Goal: Task Accomplishment & Management: Manage account settings

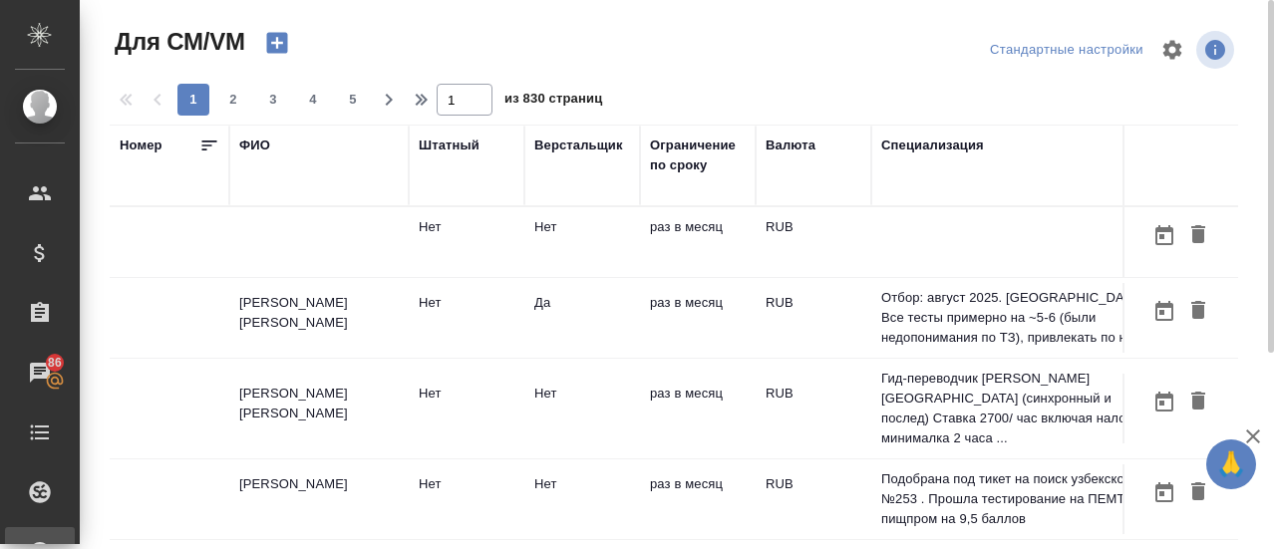
click at [245, 145] on div "ФИО" at bounding box center [254, 146] width 31 height 20
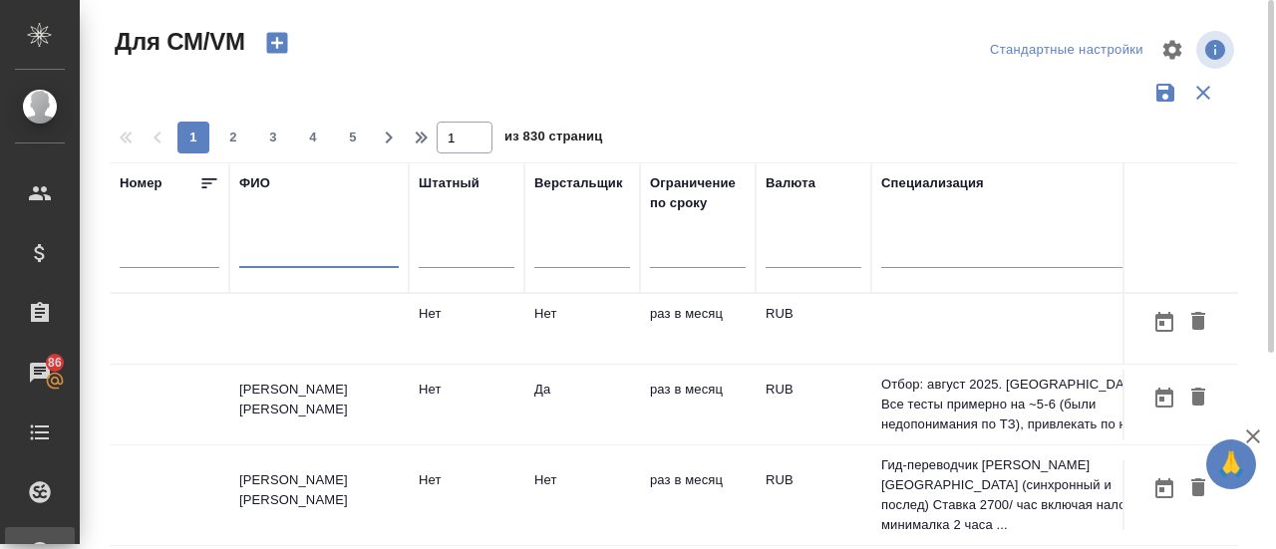
click at [249, 256] on input "text" at bounding box center [318, 255] width 159 height 25
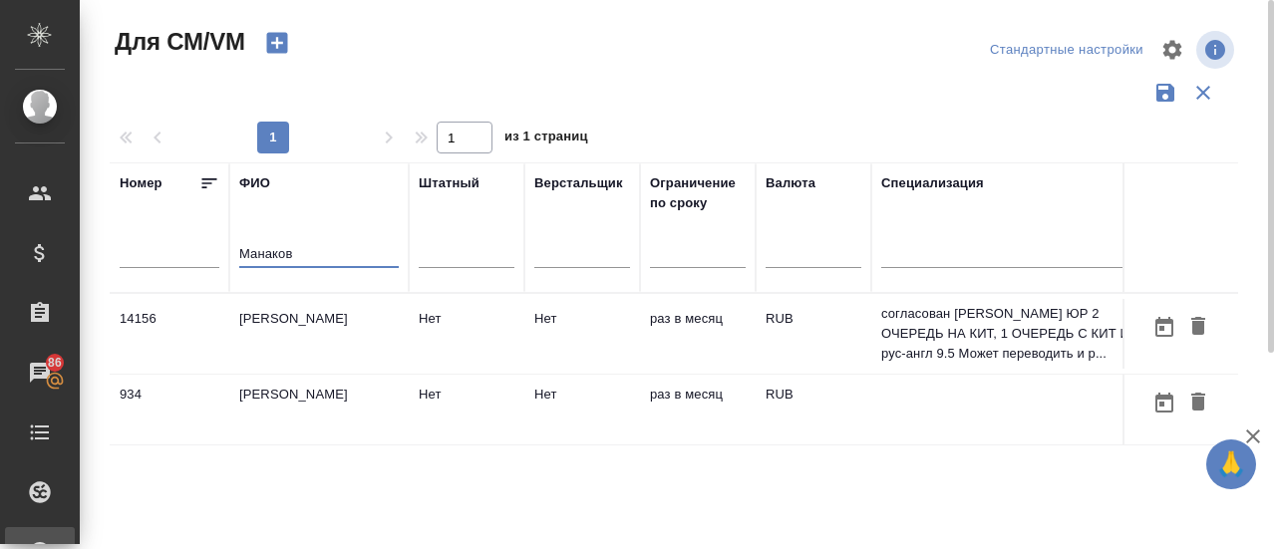
click at [281, 318] on td "[PERSON_NAME]" at bounding box center [318, 334] width 179 height 70
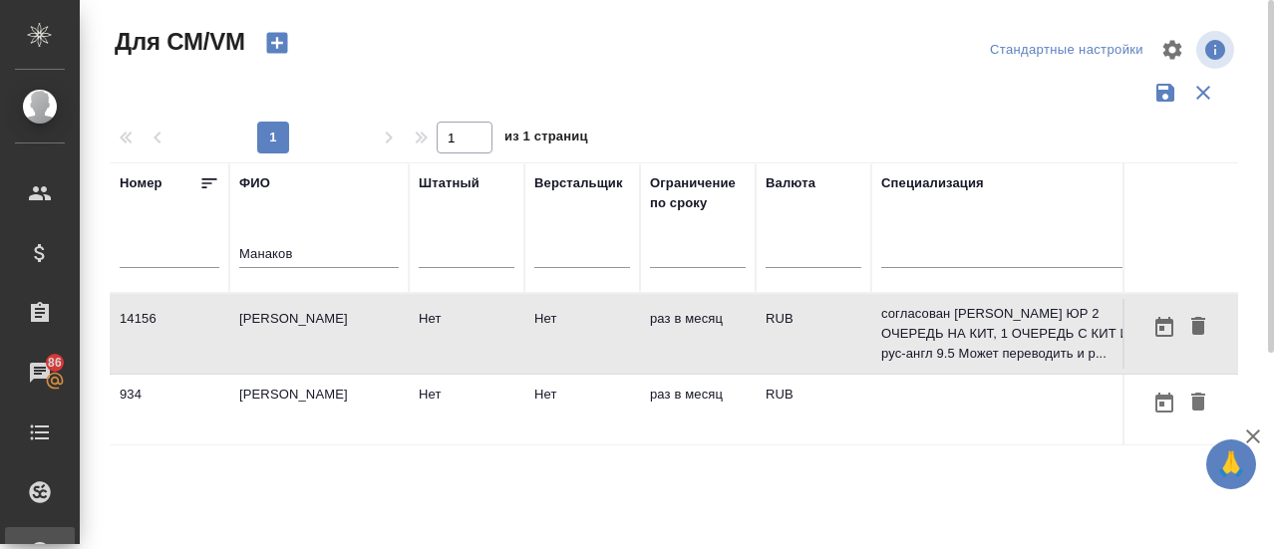
click at [281, 318] on td "[PERSON_NAME]" at bounding box center [318, 334] width 179 height 70
drag, startPoint x: 299, startPoint y: 250, endPoint x: 173, endPoint y: 267, distance: 126.7
click at [173, 267] on tr "Номер ФИО Манаков Штатный Верстальщик Ограничение по сроку Валюта Специализация…" at bounding box center [1174, 227] width 2129 height 131
type input "R"
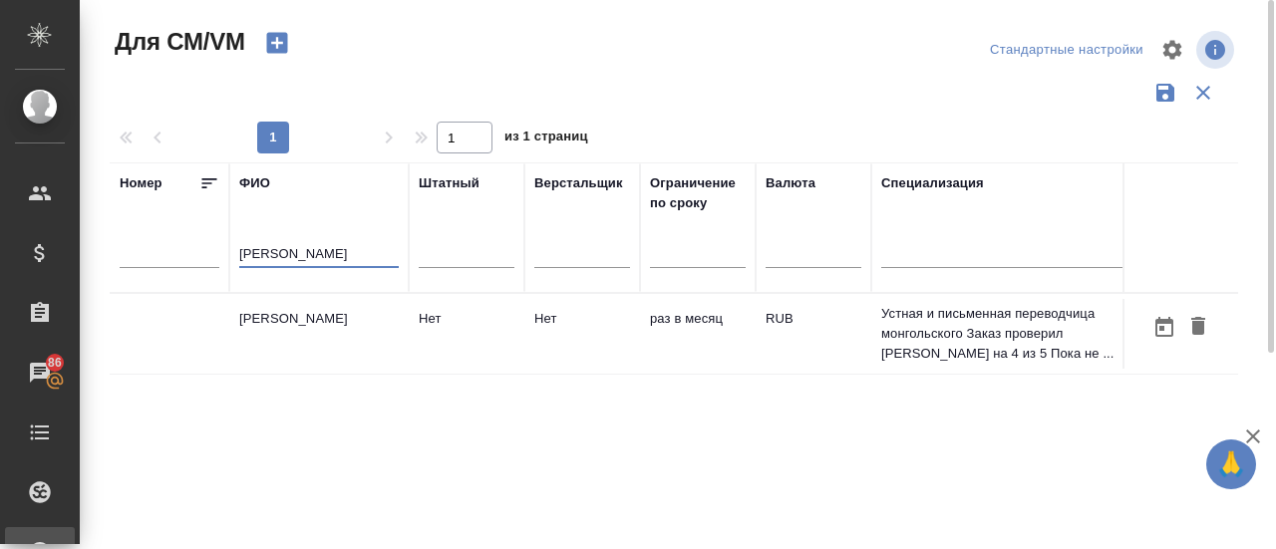
type input "Климова Ангелина"
click at [299, 311] on td "Климова Ангелина" at bounding box center [318, 334] width 179 height 70
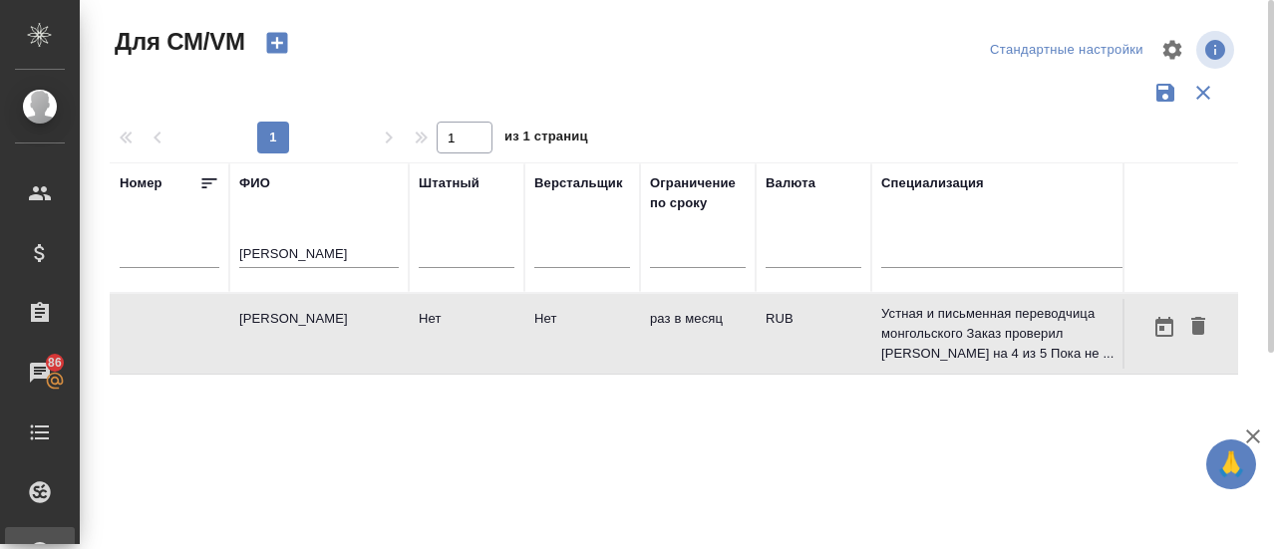
click at [299, 311] on td "Климова Ангелина" at bounding box center [318, 334] width 179 height 70
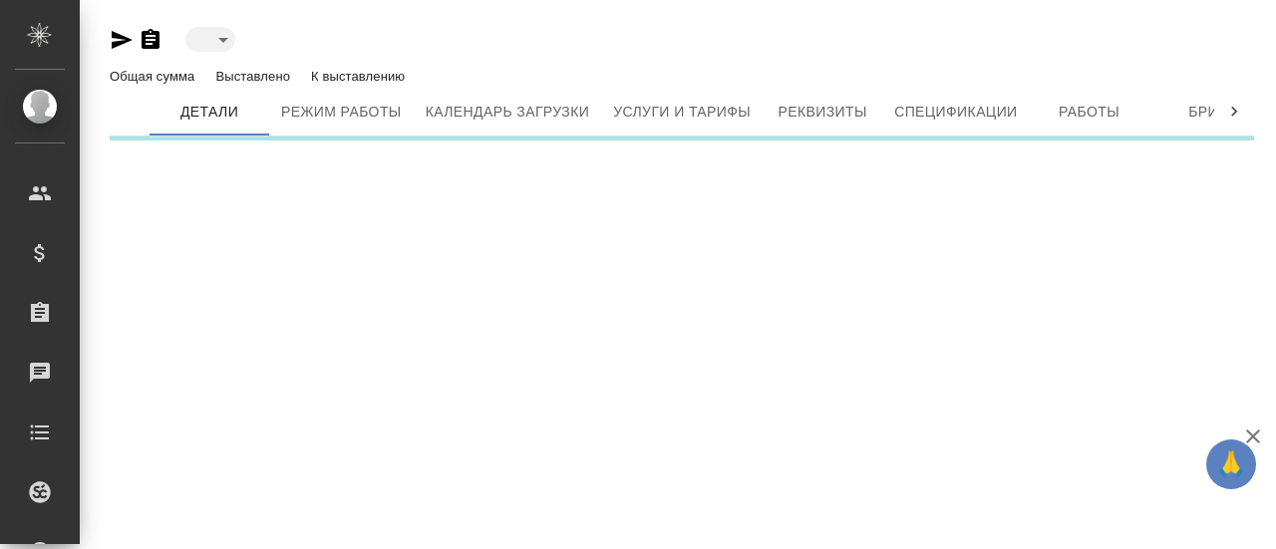
type input "active"
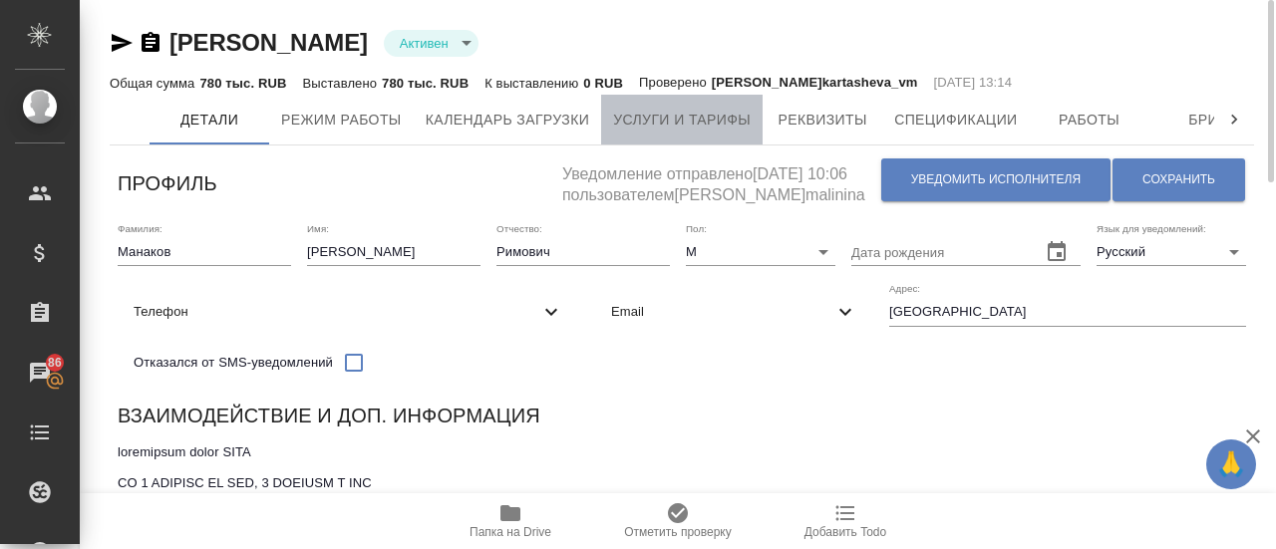
click at [666, 115] on span "Услуги и тарифы" at bounding box center [682, 120] width 138 height 25
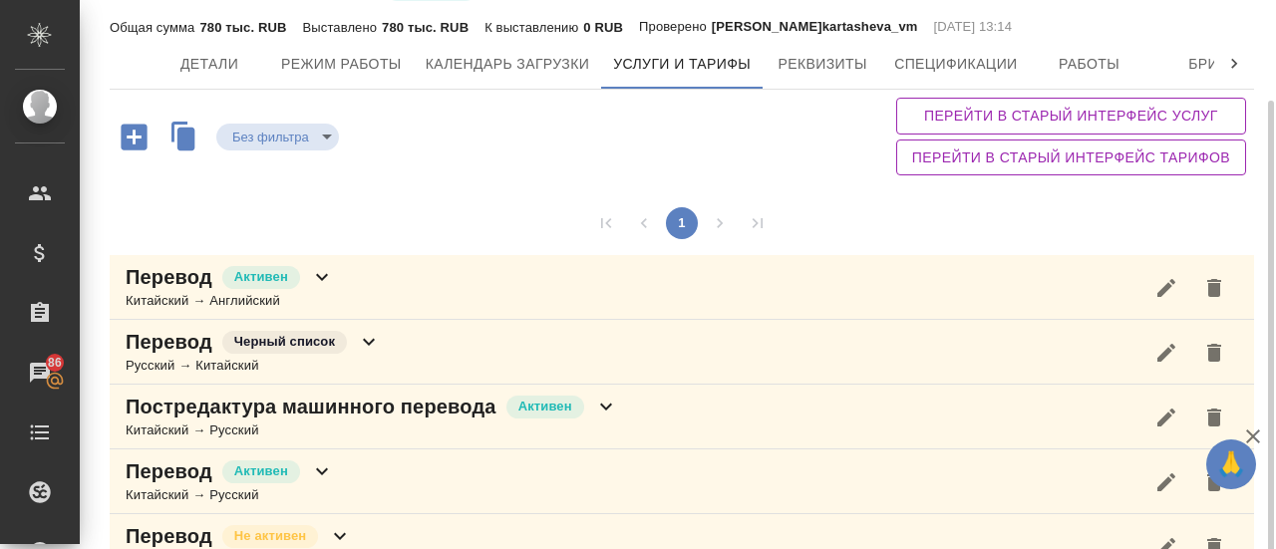
scroll to position [102, 0]
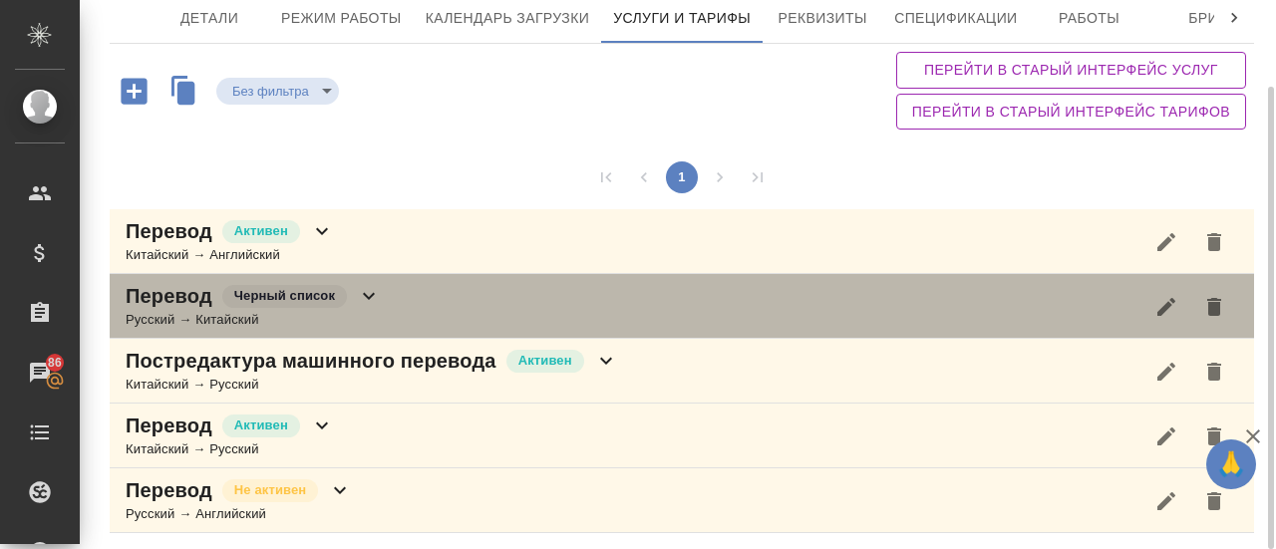
click at [452, 295] on div "Перевод Черный список Русский → Китайский" at bounding box center [682, 306] width 1144 height 65
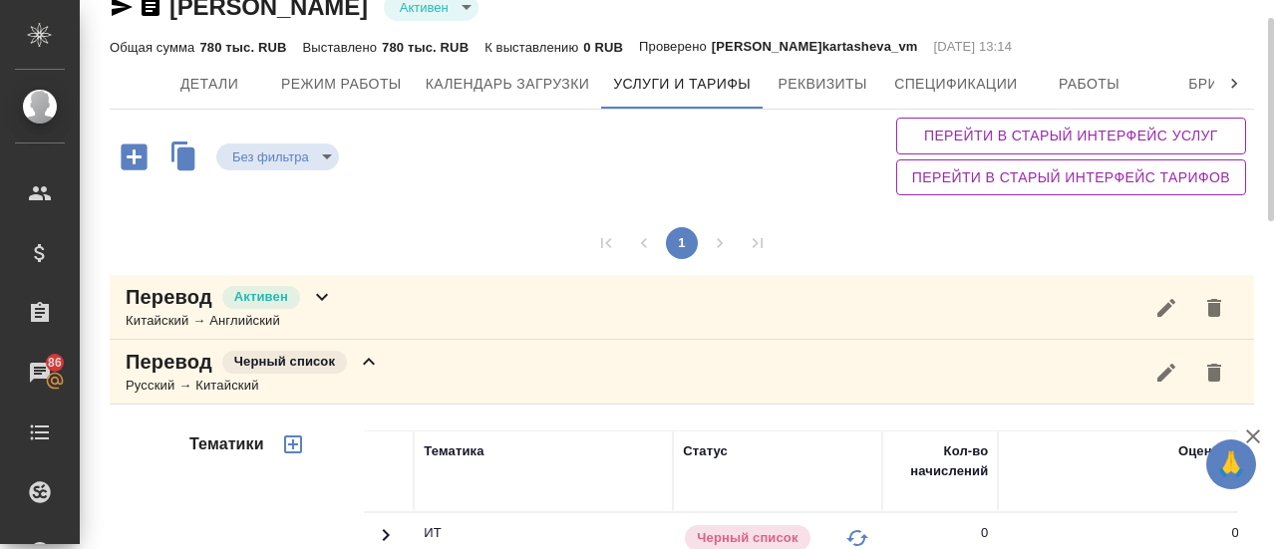
scroll to position [30, 0]
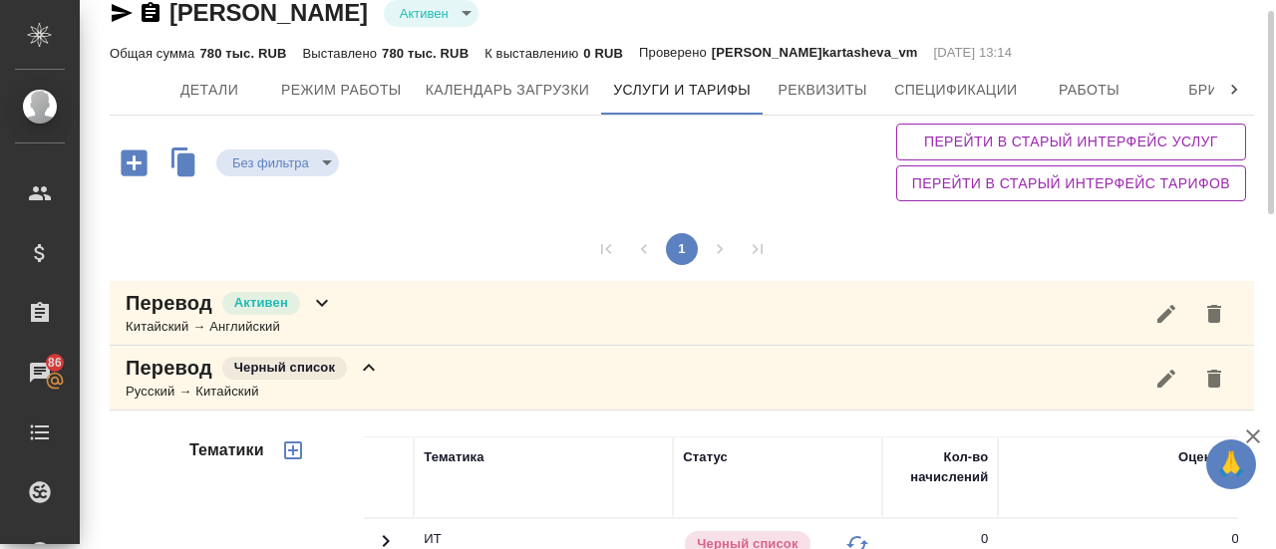
click at [421, 361] on div "Перевод Черный список Русский → Китайский" at bounding box center [682, 378] width 1144 height 65
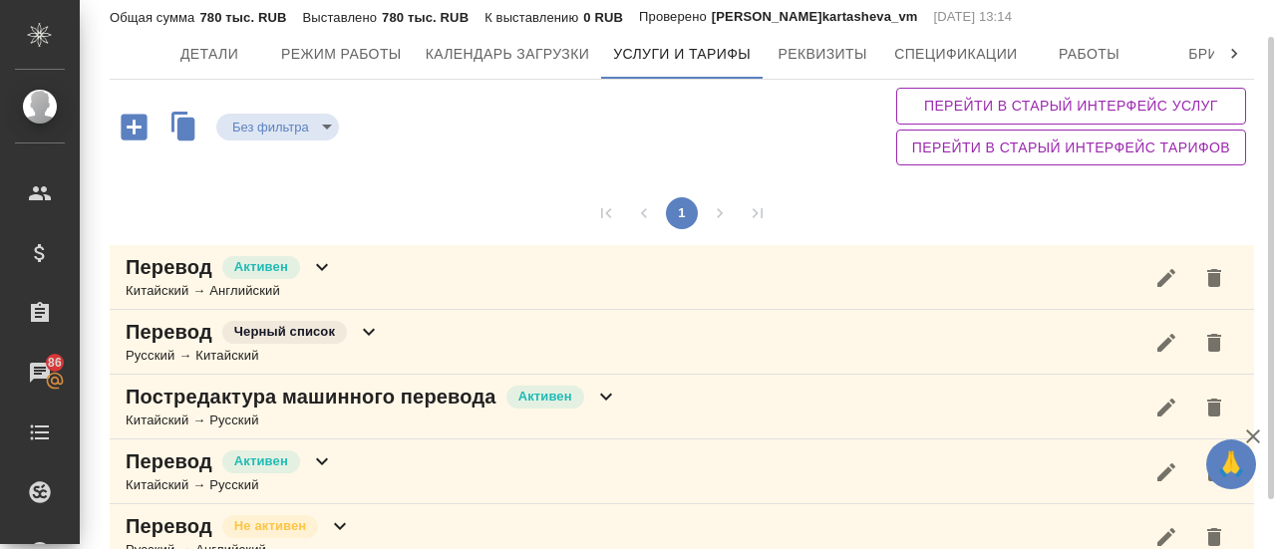
scroll to position [102, 0]
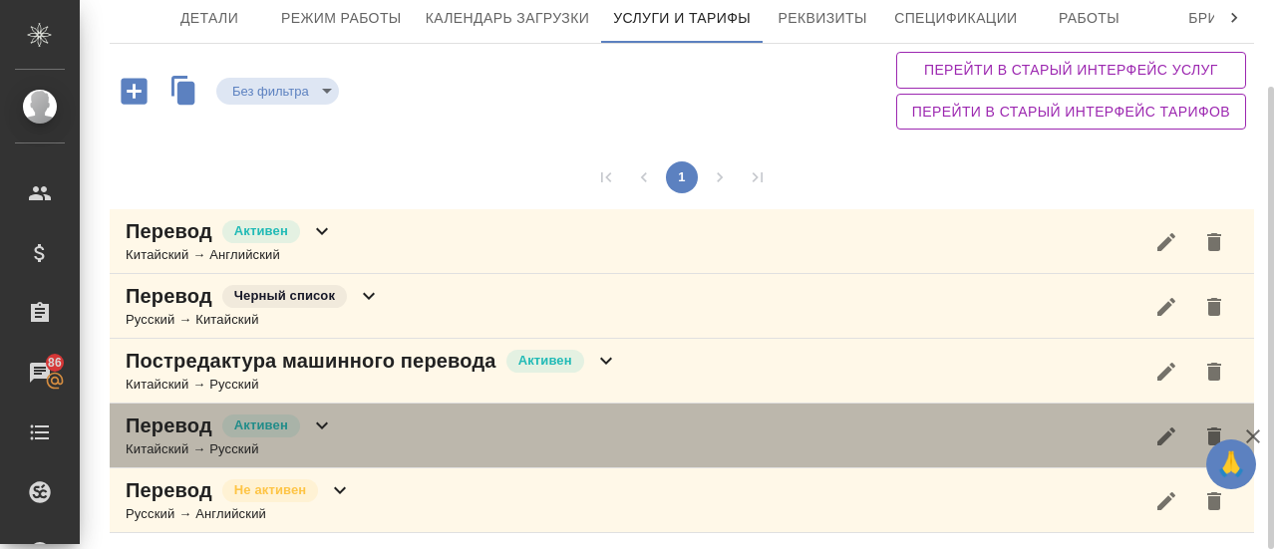
click at [397, 442] on div "Перевод [PERSON_NAME] → Русский" at bounding box center [682, 436] width 1144 height 65
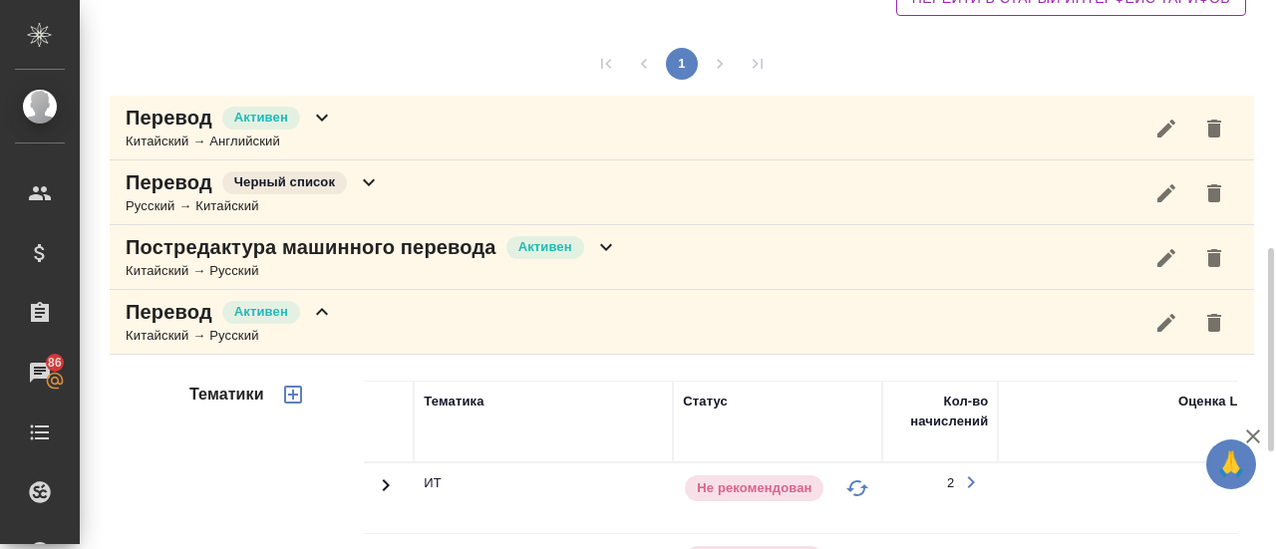
scroll to position [163, 0]
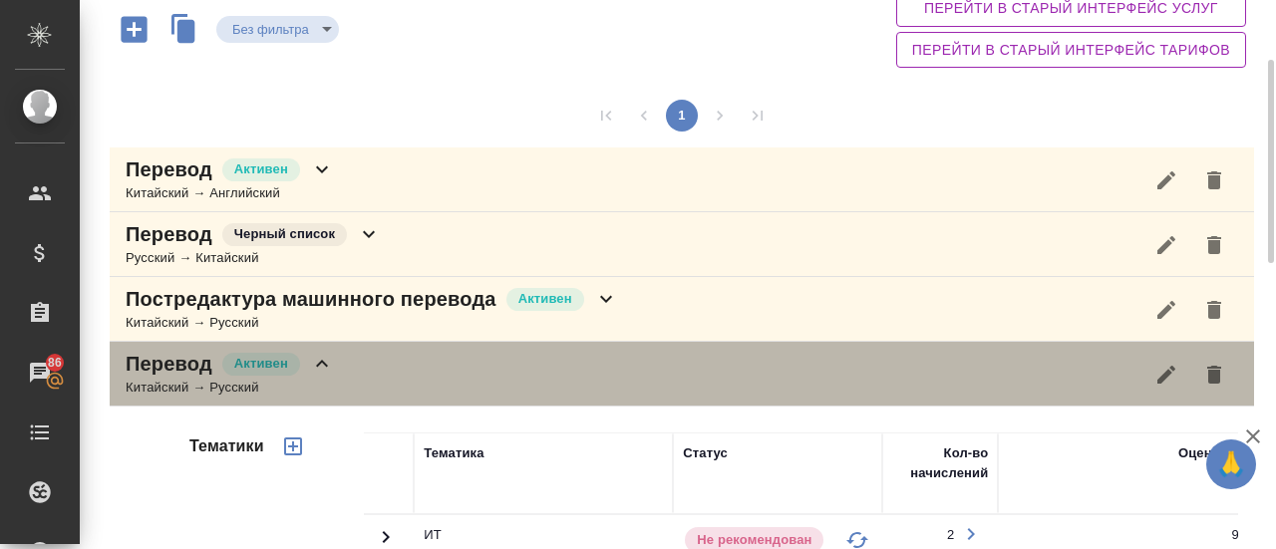
click at [381, 381] on div "Перевод [PERSON_NAME] → Русский" at bounding box center [682, 374] width 1144 height 65
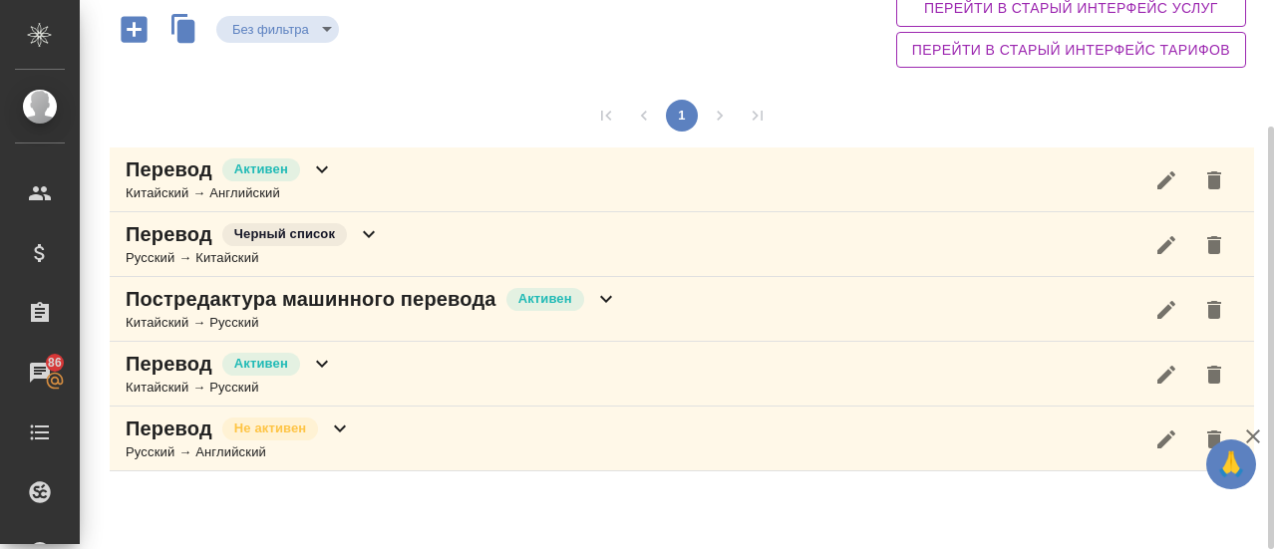
scroll to position [0, 0]
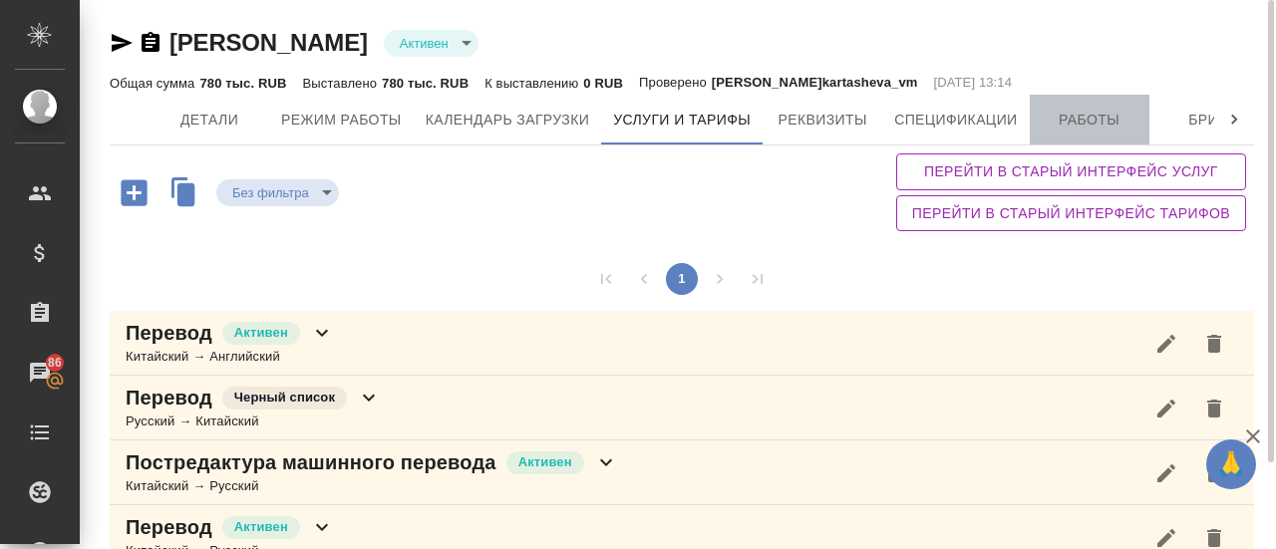
click at [1102, 124] on span "Работы" at bounding box center [1089, 120] width 96 height 25
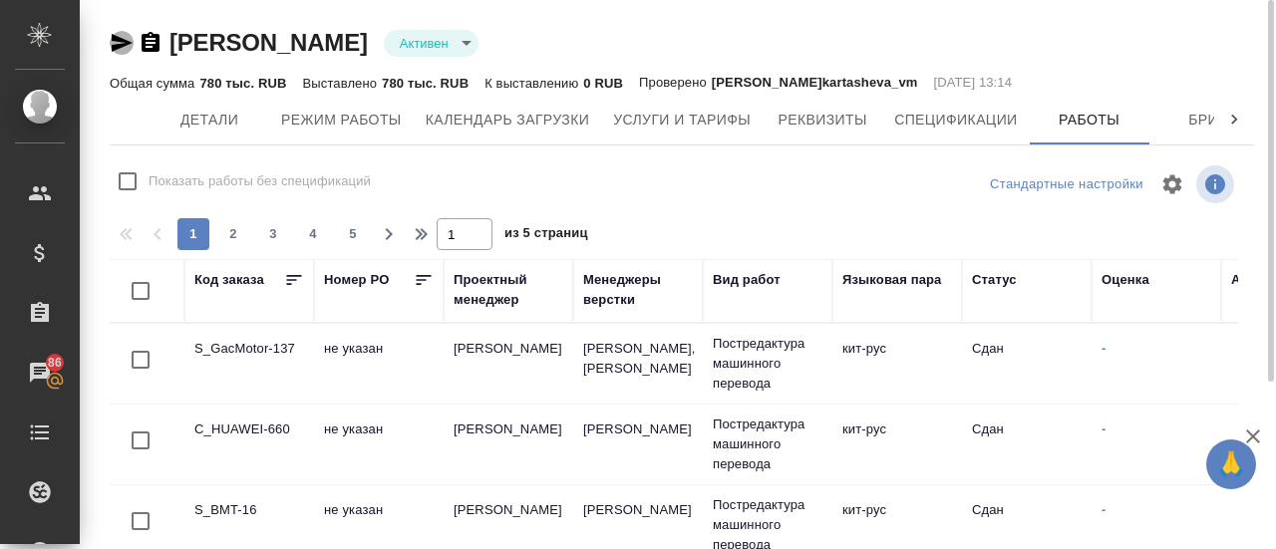
click at [112, 43] on icon "button" at bounding box center [122, 43] width 24 height 24
click at [662, 116] on span "Услуги и тарифы" at bounding box center [682, 120] width 138 height 25
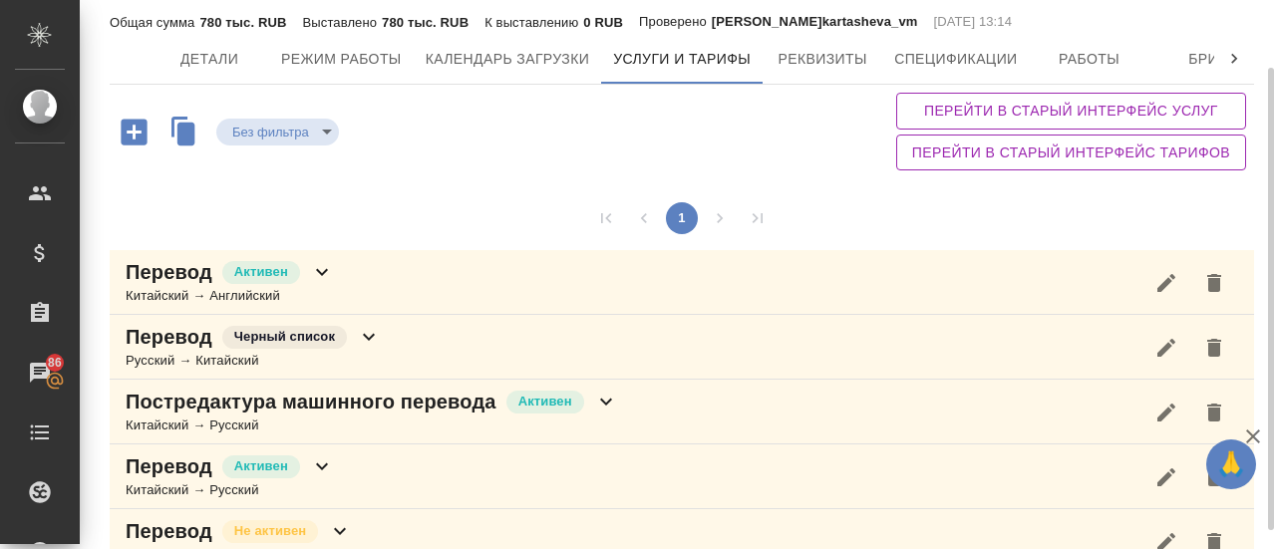
scroll to position [102, 0]
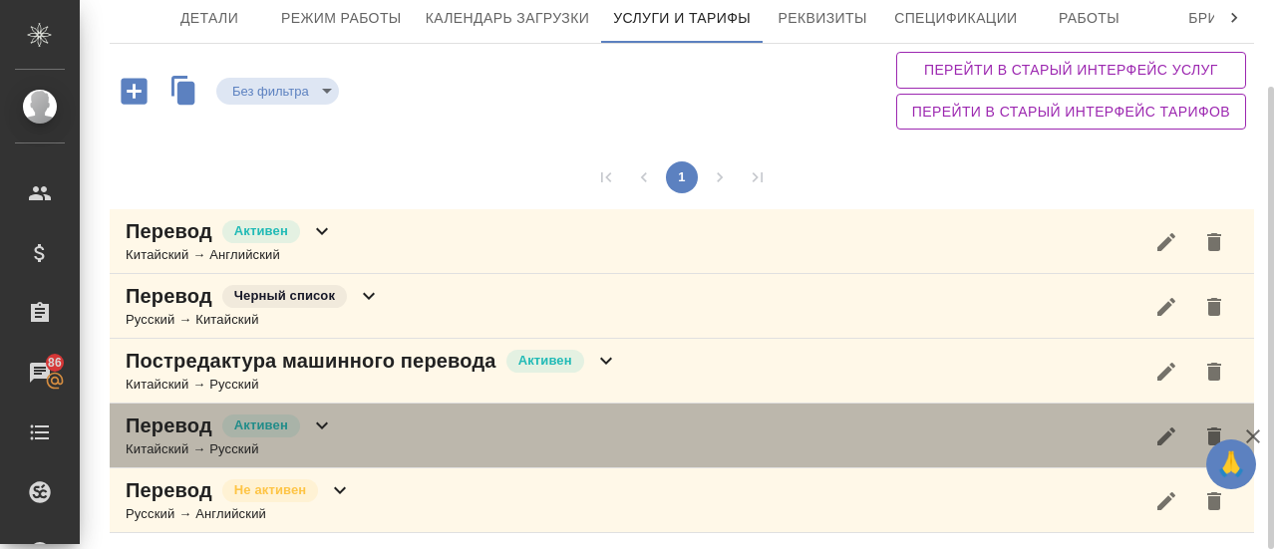
click at [305, 439] on div "Китайский → Русский" at bounding box center [230, 449] width 208 height 20
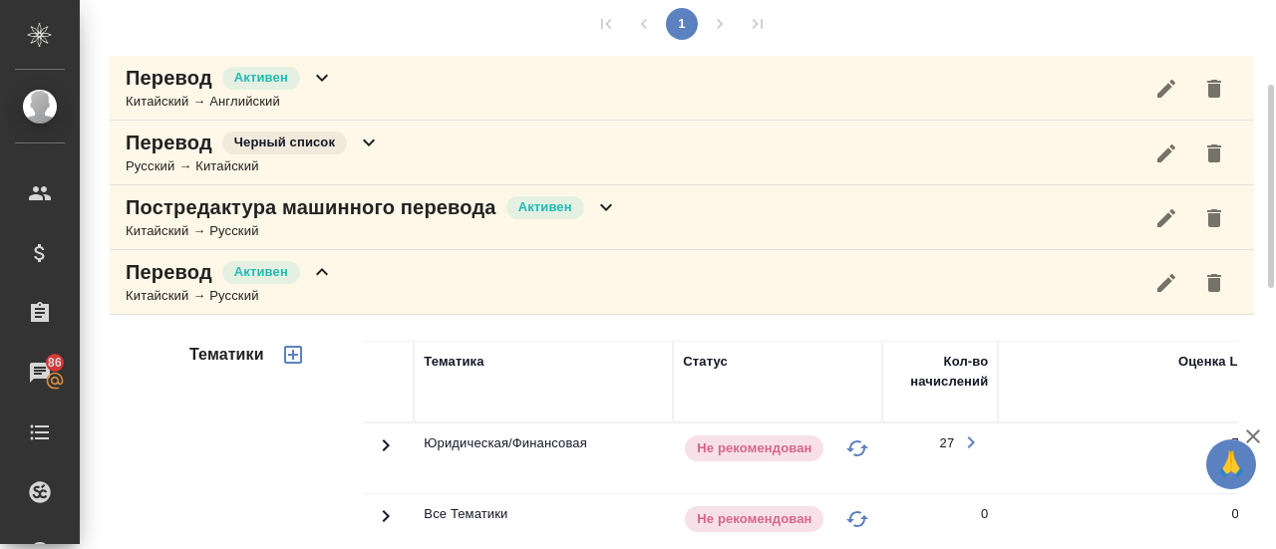
scroll to position [241, 0]
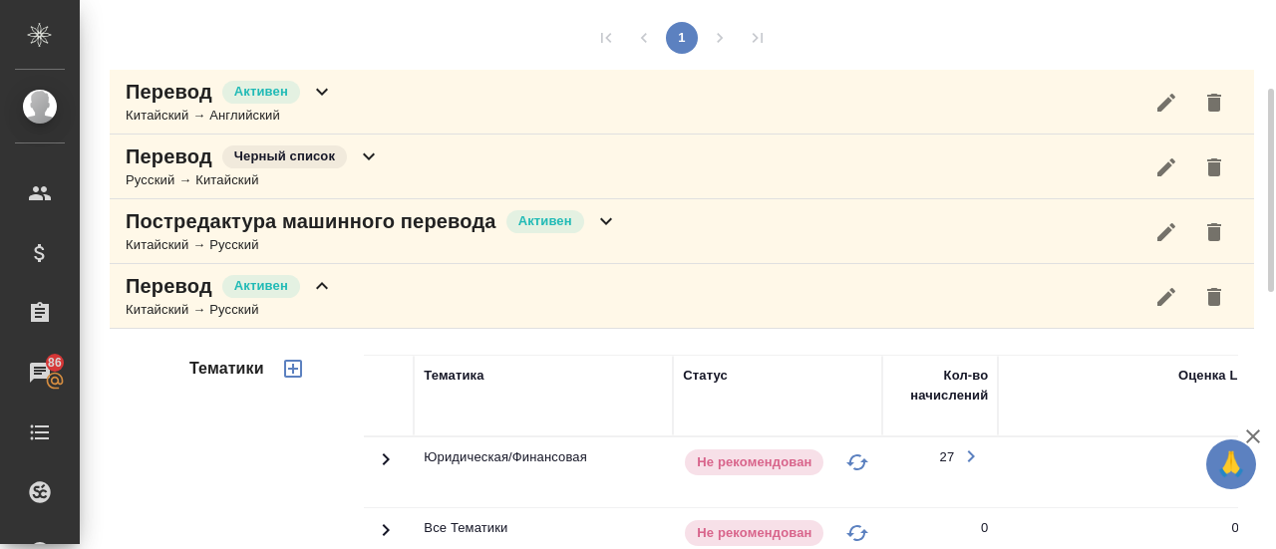
click at [1172, 304] on icon "button" at bounding box center [1166, 297] width 24 height 24
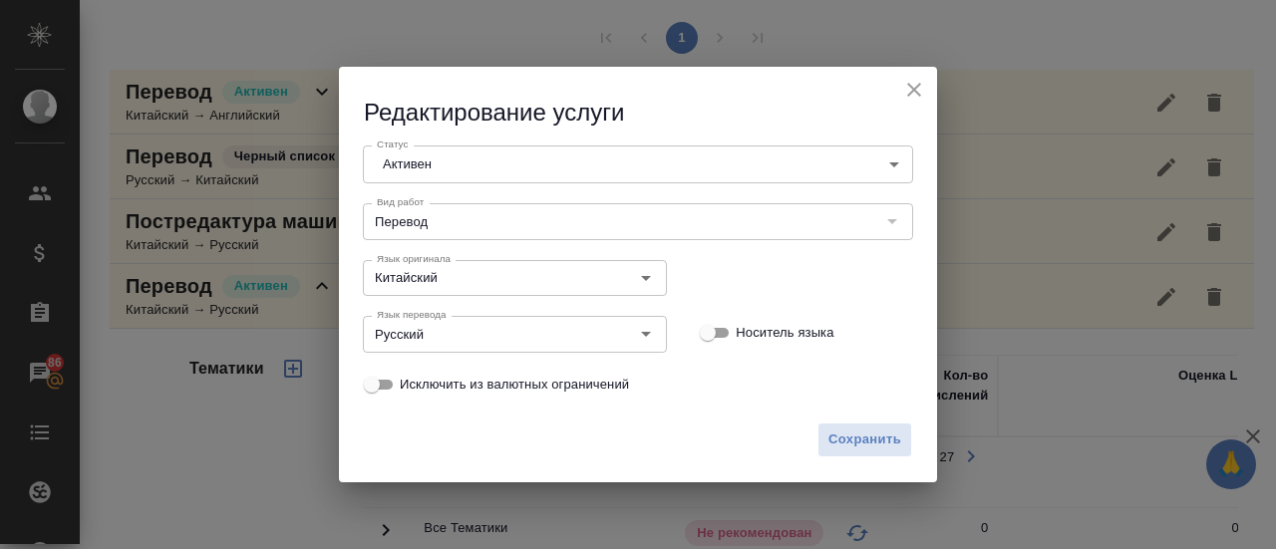
click at [581, 152] on body "🙏 .cls-1 fill:#fff; AWATERA Gusmanova Nailya Клиенты Спецификации Заказы 86 Чат…" at bounding box center [638, 274] width 1276 height 549
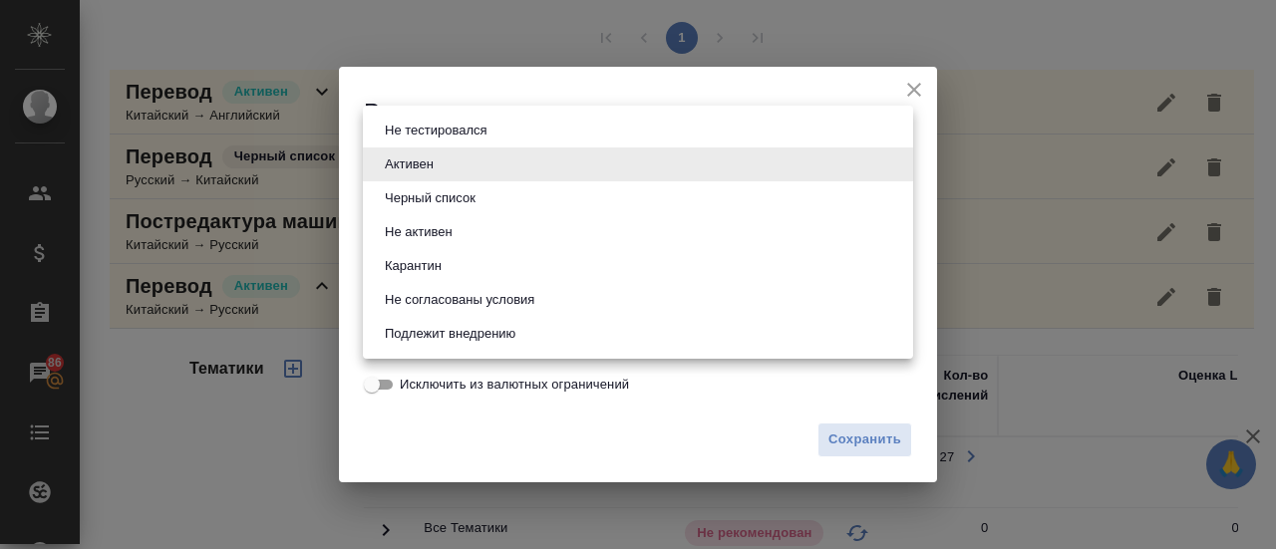
click at [466, 192] on button "Черный список" at bounding box center [430, 198] width 103 height 22
type input "blackList"
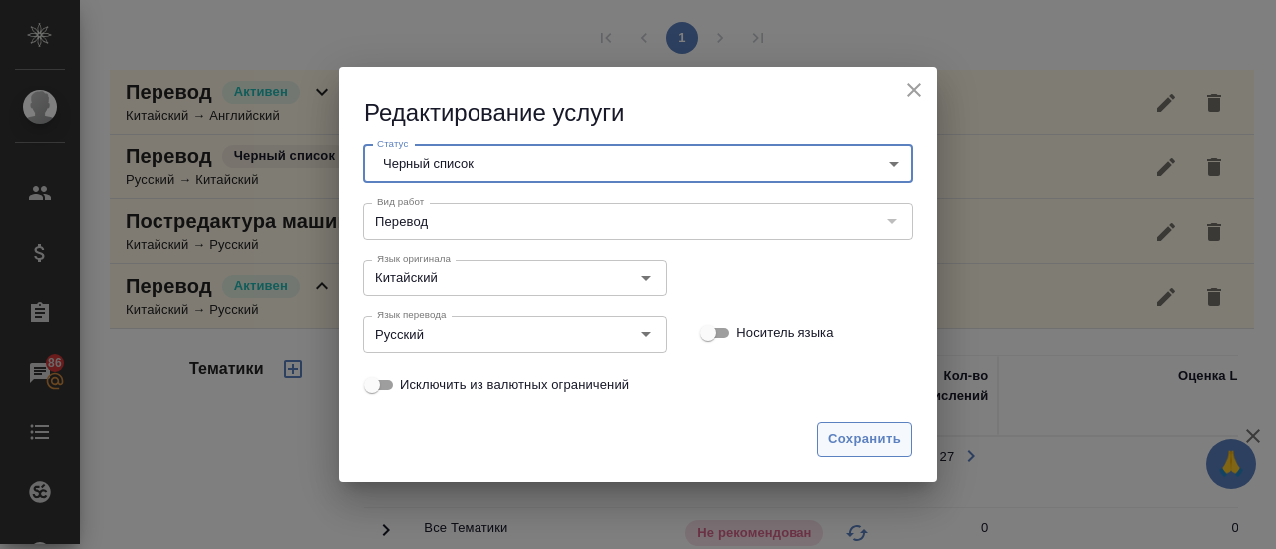
click at [872, 437] on span "Сохранить" at bounding box center [864, 440] width 73 height 23
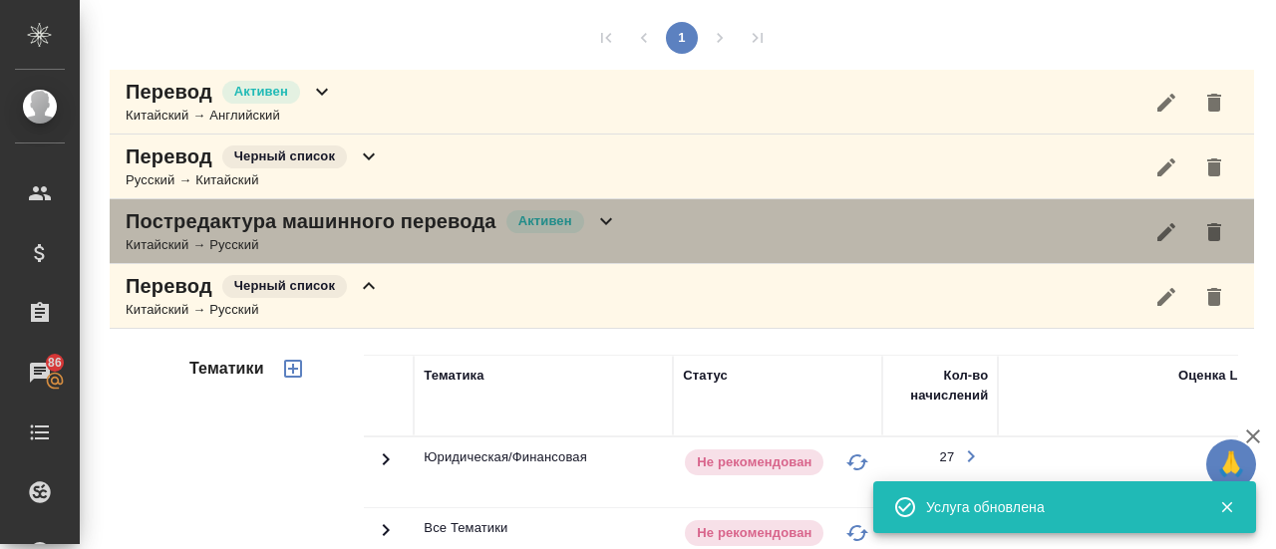
click at [203, 225] on p "Постредактура машинного перевода" at bounding box center [311, 221] width 371 height 28
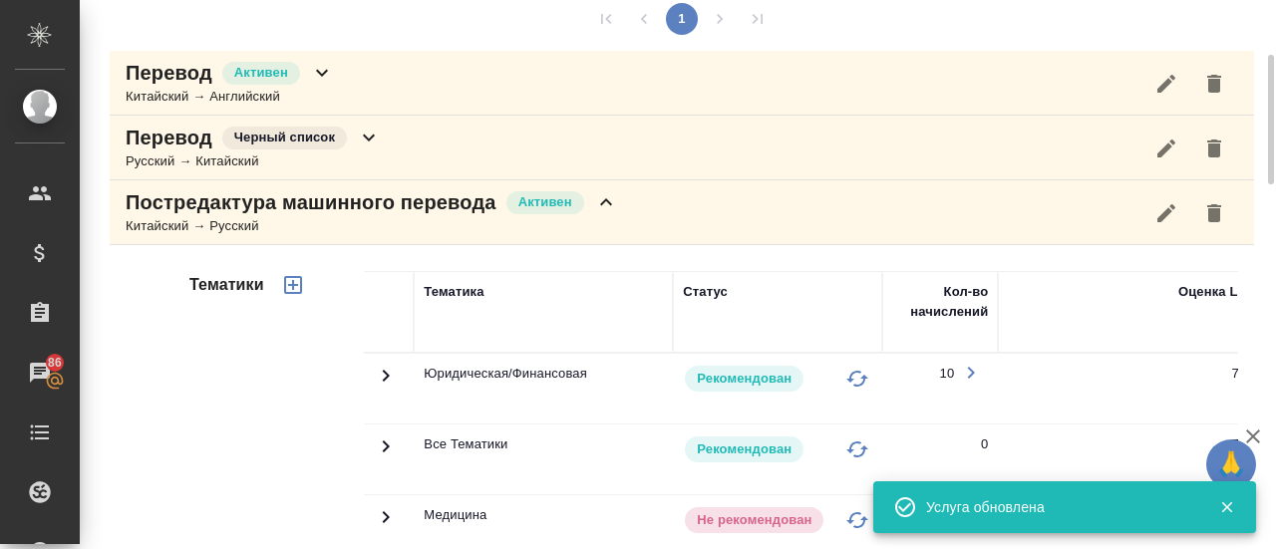
scroll to position [255, 0]
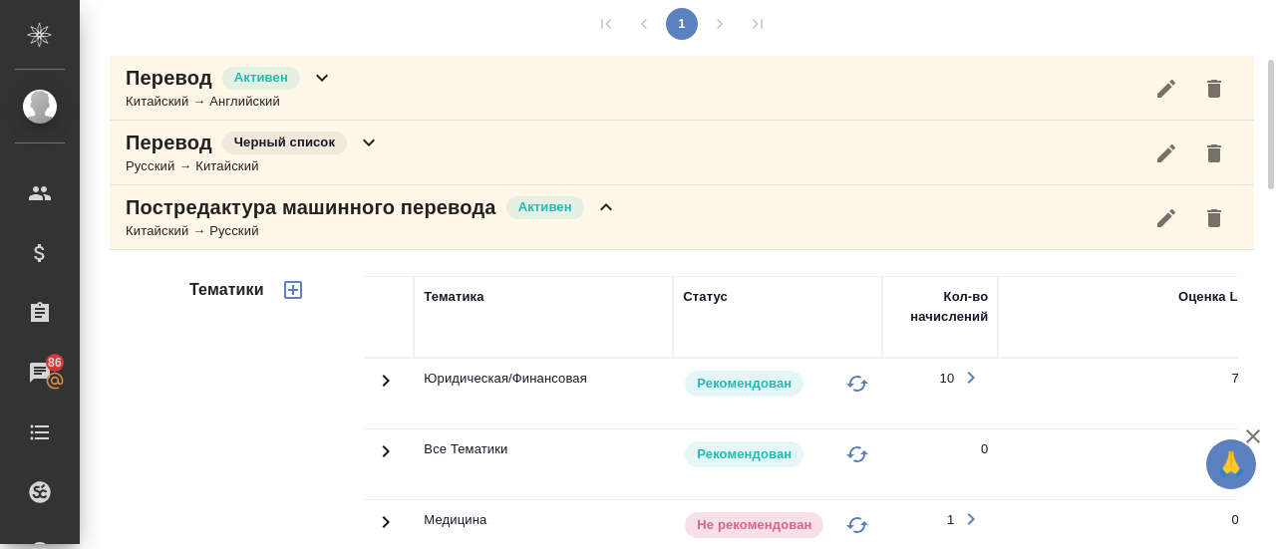
click at [1166, 206] on icon "button" at bounding box center [1166, 218] width 24 height 24
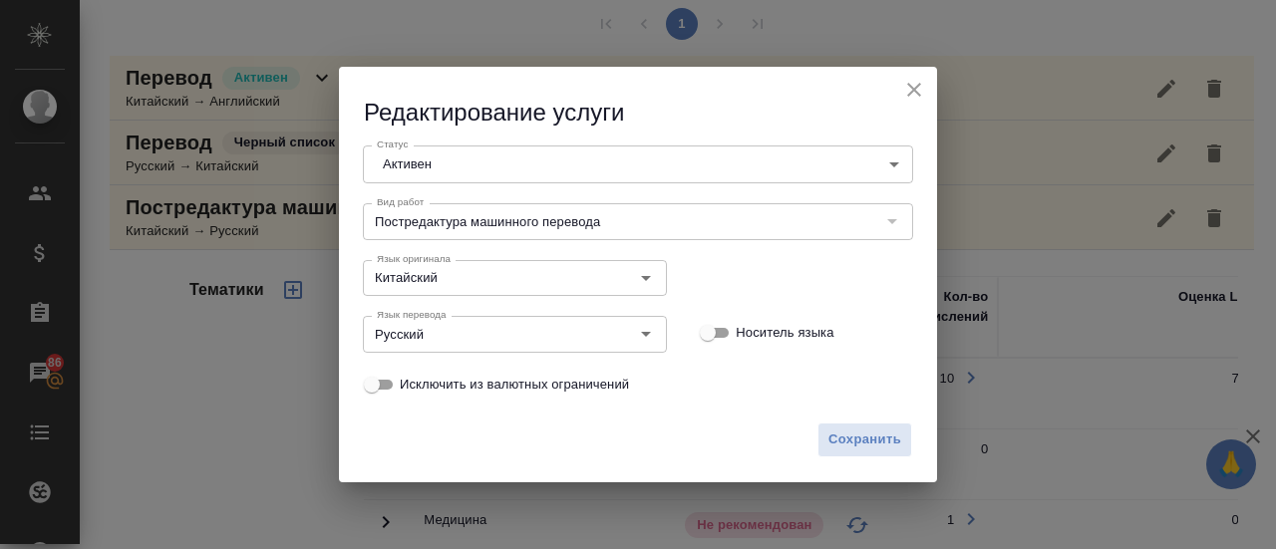
click at [499, 160] on body "🙏 .cls-1 fill:#fff; AWATERA Gusmanova Nailya Клиенты Спецификации Заказы 86 Чат…" at bounding box center [638, 274] width 1276 height 549
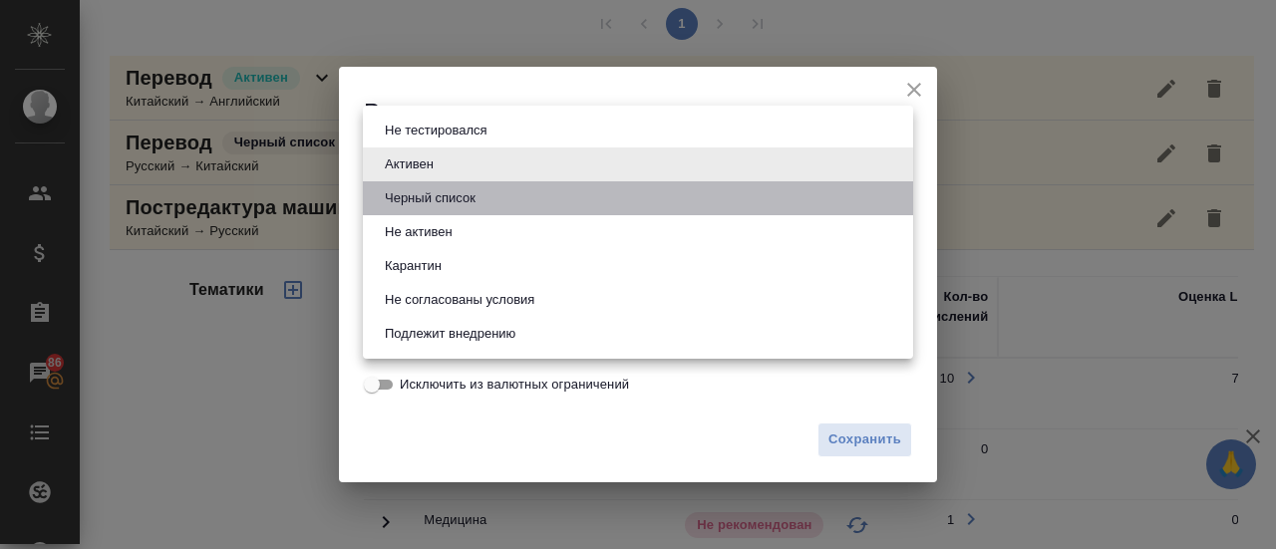
click at [443, 194] on button "Черный список" at bounding box center [430, 198] width 103 height 22
type input "blackList"
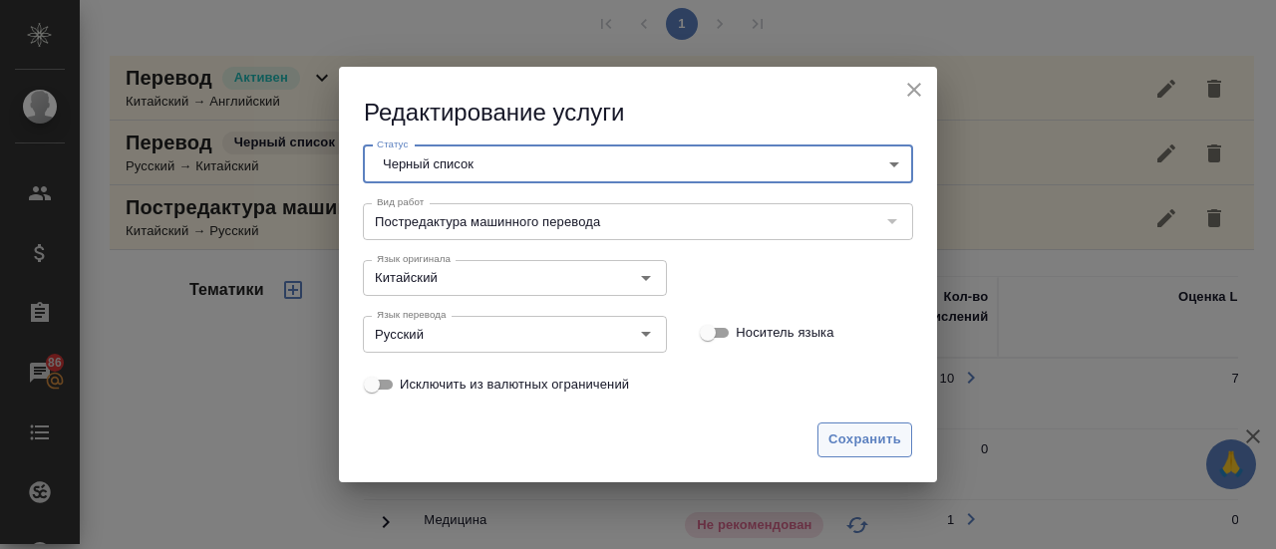
click at [887, 446] on span "Сохранить" at bounding box center [864, 440] width 73 height 23
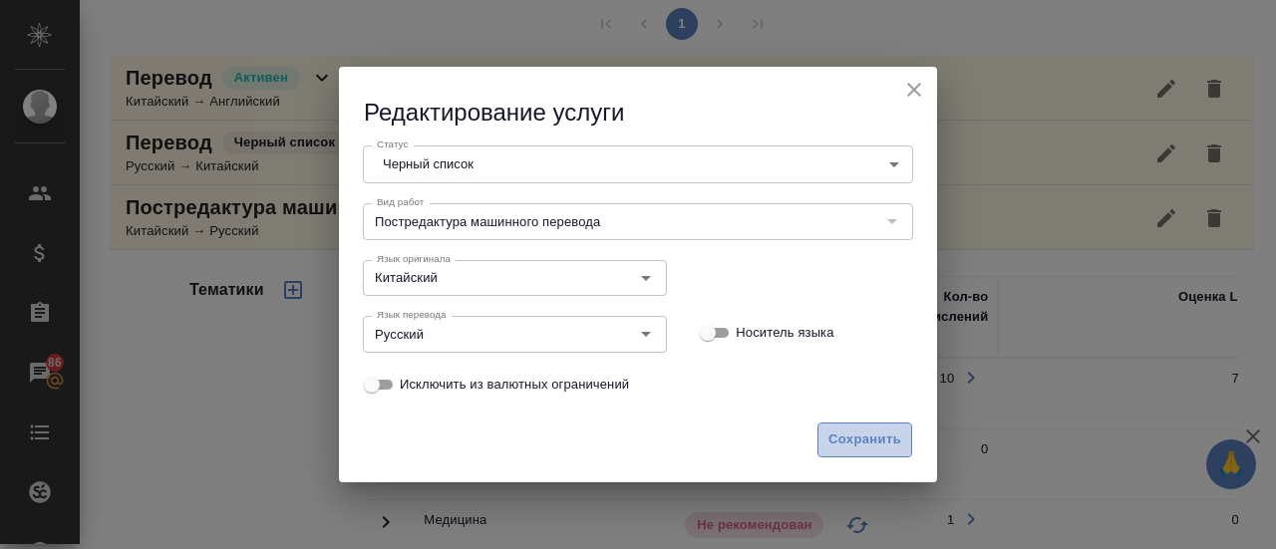
click at [887, 446] on span "Сохранить" at bounding box center [864, 440] width 73 height 23
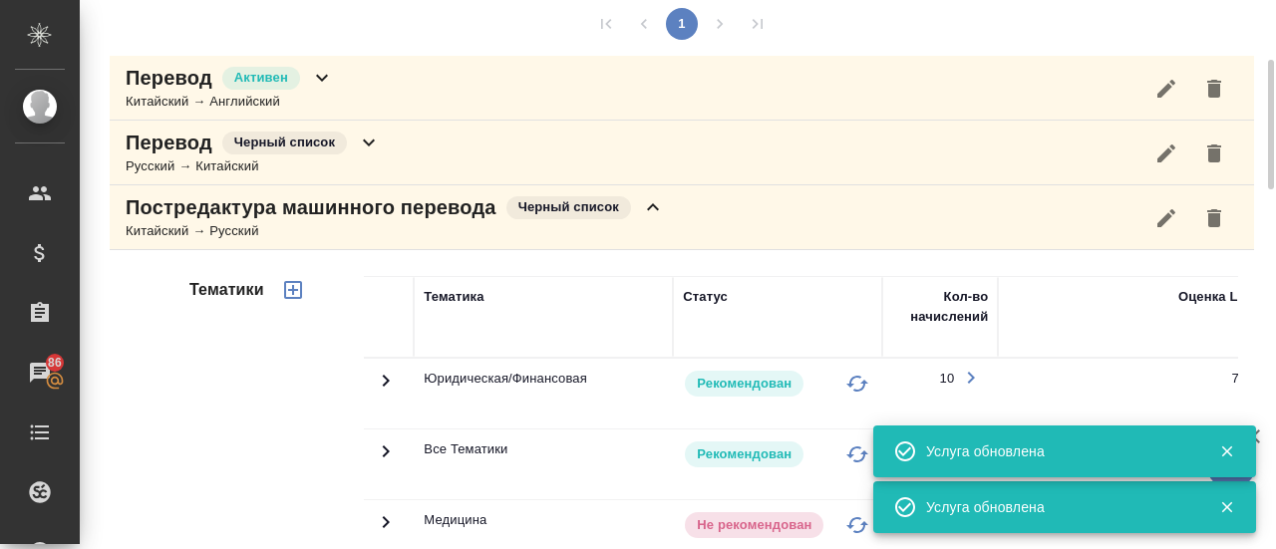
scroll to position [0, 0]
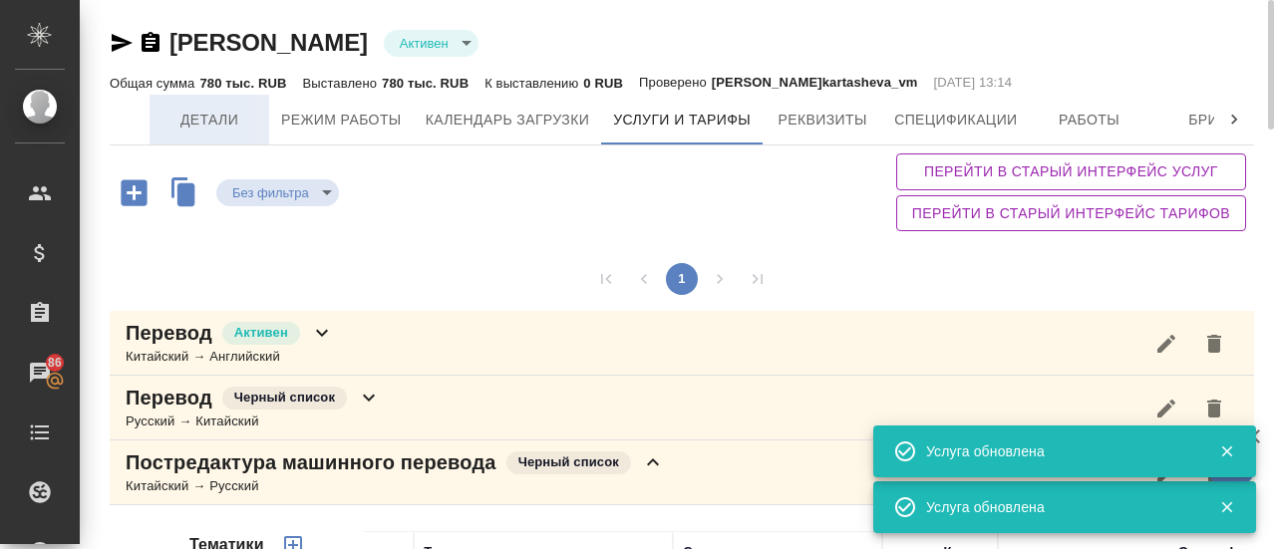
click at [237, 113] on span "Детали" at bounding box center [209, 120] width 96 height 25
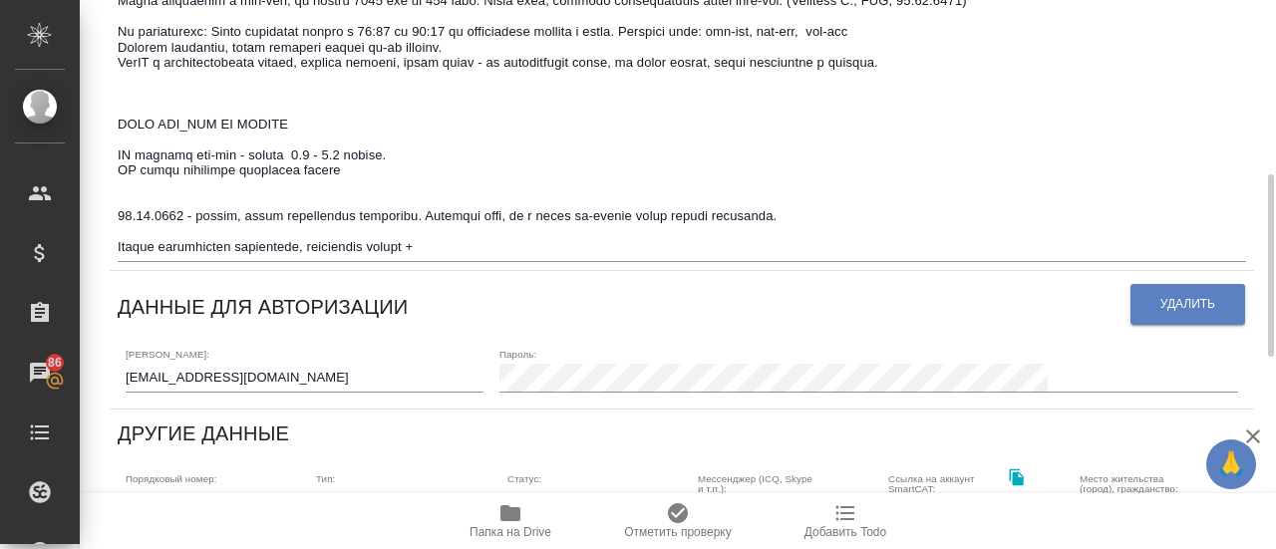
scroll to position [527, 0]
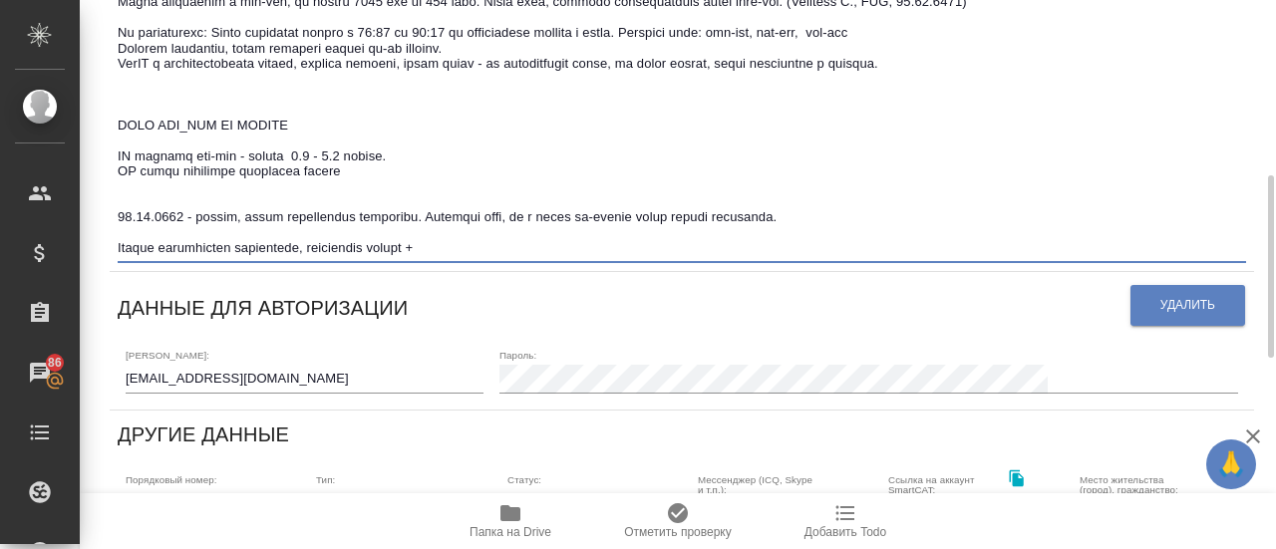
click at [510, 251] on textarea at bounding box center [682, 86] width 1128 height 339
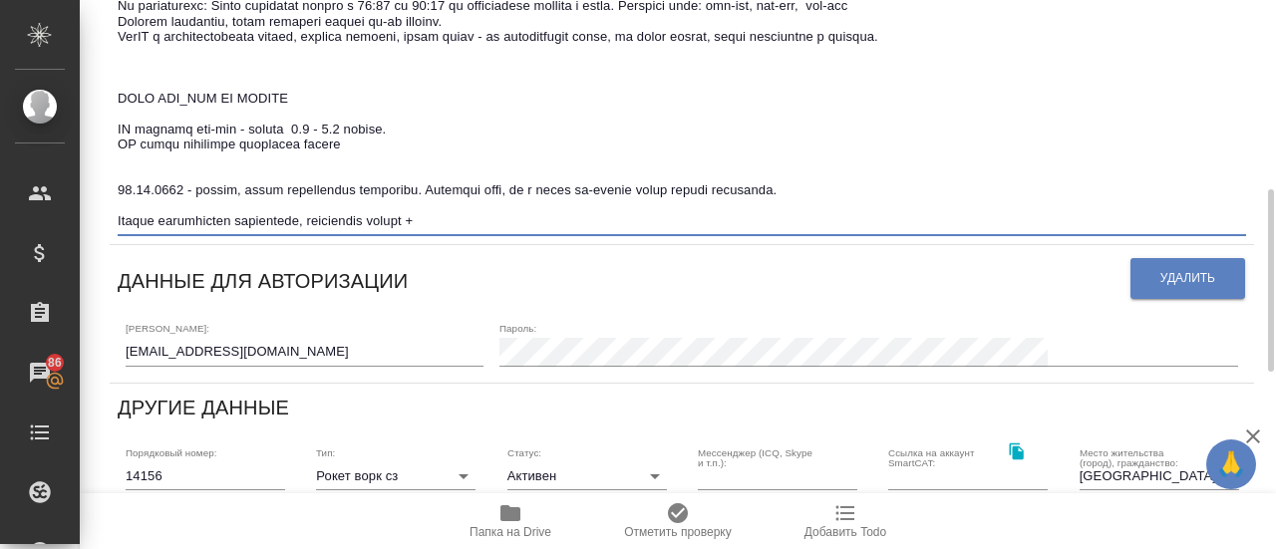
scroll to position [558, 0]
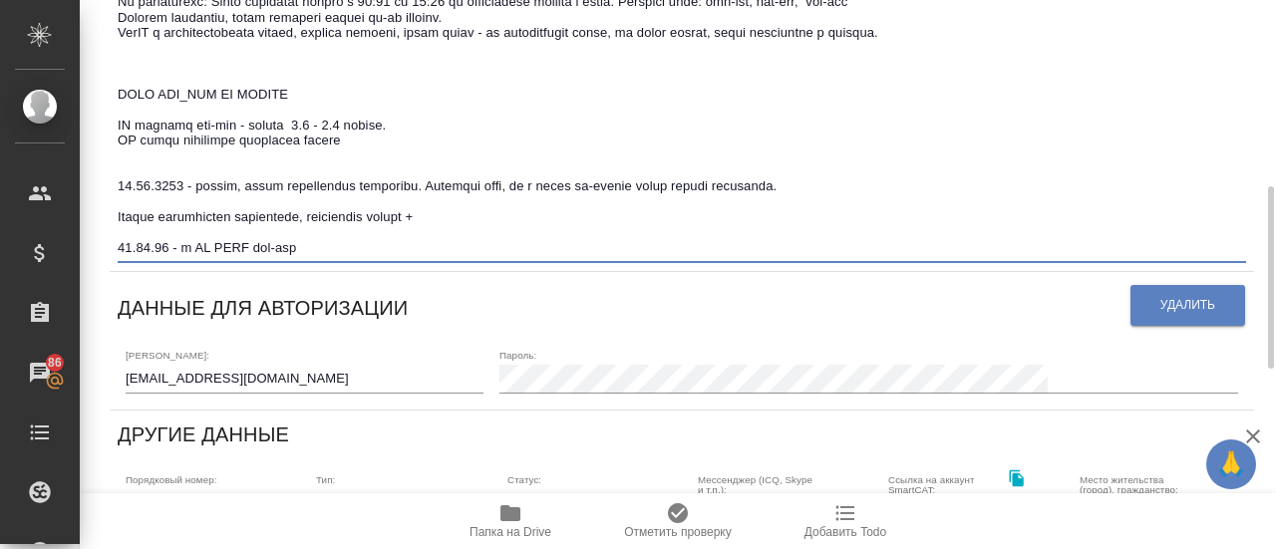
click at [212, 248] on textarea at bounding box center [682, 71] width 1128 height 370
click at [387, 247] on textarea at bounding box center [682, 71] width 1128 height 370
click at [557, 251] on textarea at bounding box center [682, 71] width 1128 height 370
click at [636, 248] on textarea at bounding box center [682, 71] width 1128 height 370
click at [578, 250] on textarea at bounding box center [682, 71] width 1128 height 370
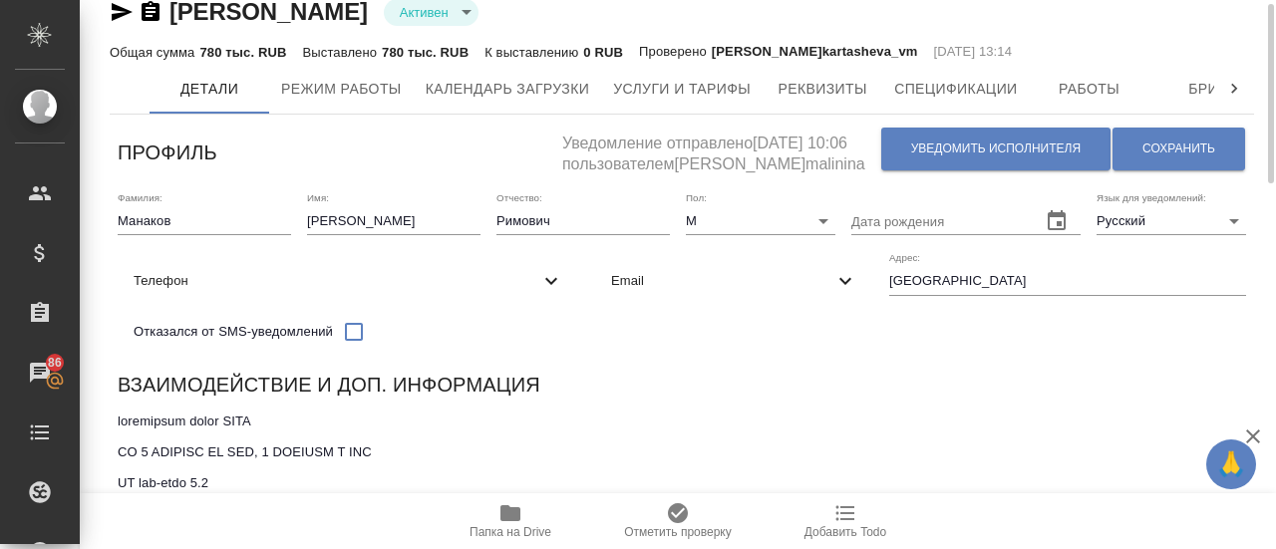
scroll to position [22, 0]
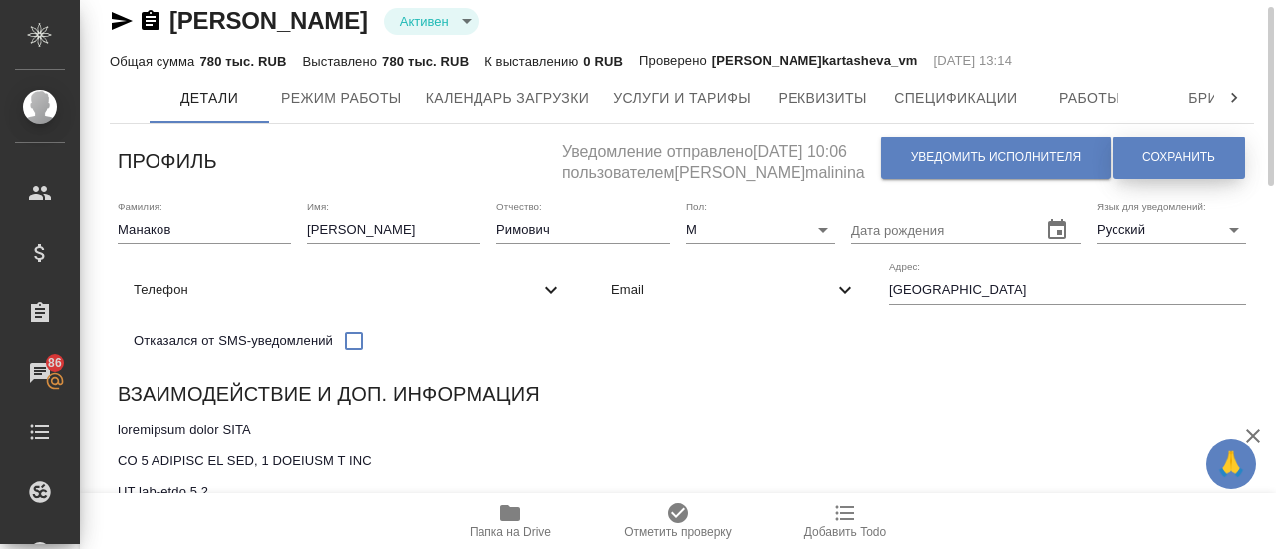
type textarea "loremipsum dolor SITA CO 6 ADIPISC EL SED, 3 DOEIUSM T INC UT lab-etdo 1.2 Magn…"
click at [1162, 149] on span "Сохранить" at bounding box center [1178, 157] width 73 height 17
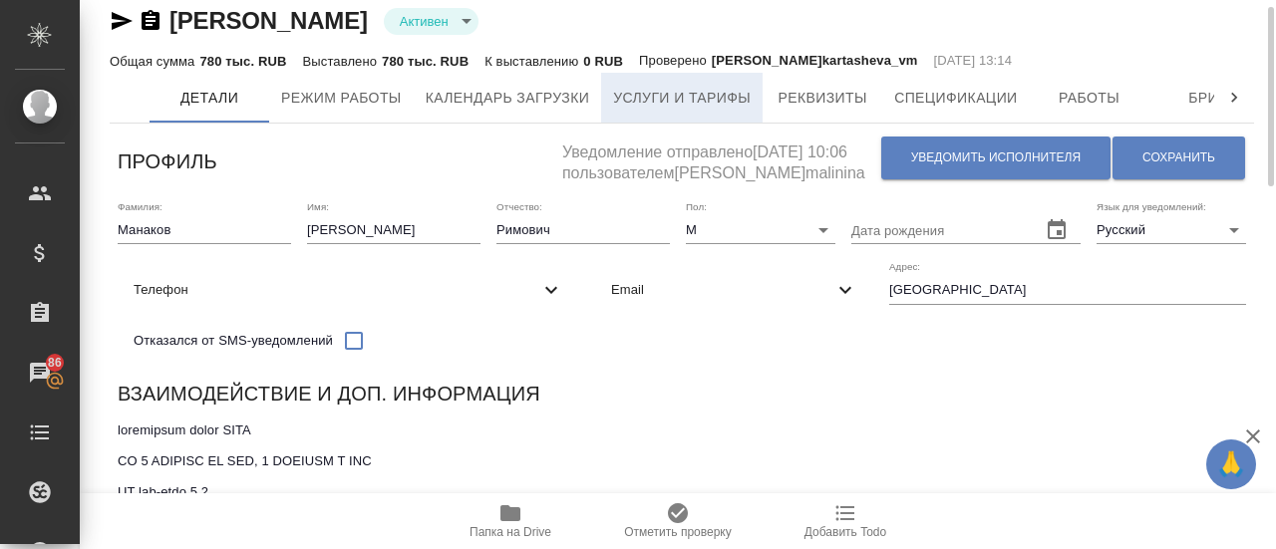
click at [634, 84] on button "Услуги и тарифы" at bounding box center [681, 98] width 161 height 50
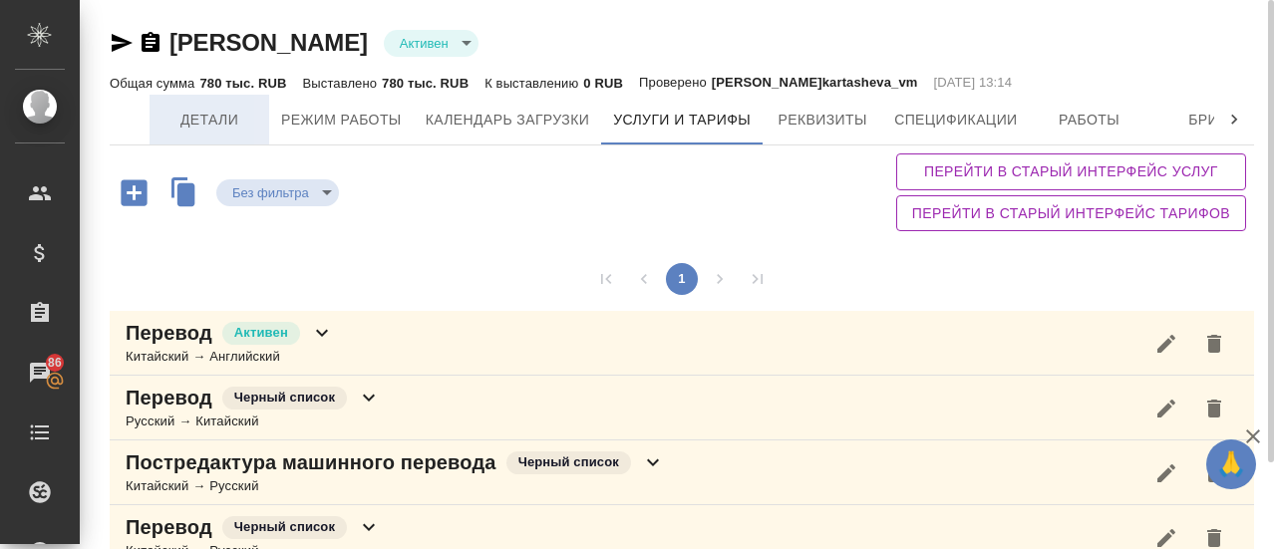
click at [211, 133] on button "Детали" at bounding box center [209, 120] width 120 height 50
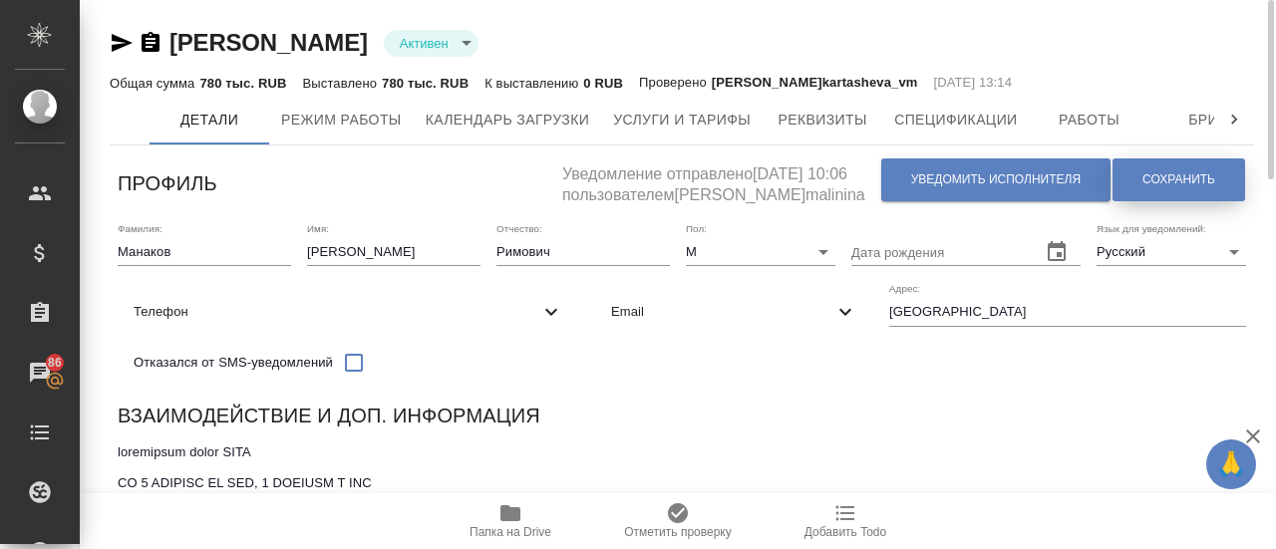
click at [1174, 176] on span "Сохранить" at bounding box center [1178, 179] width 73 height 17
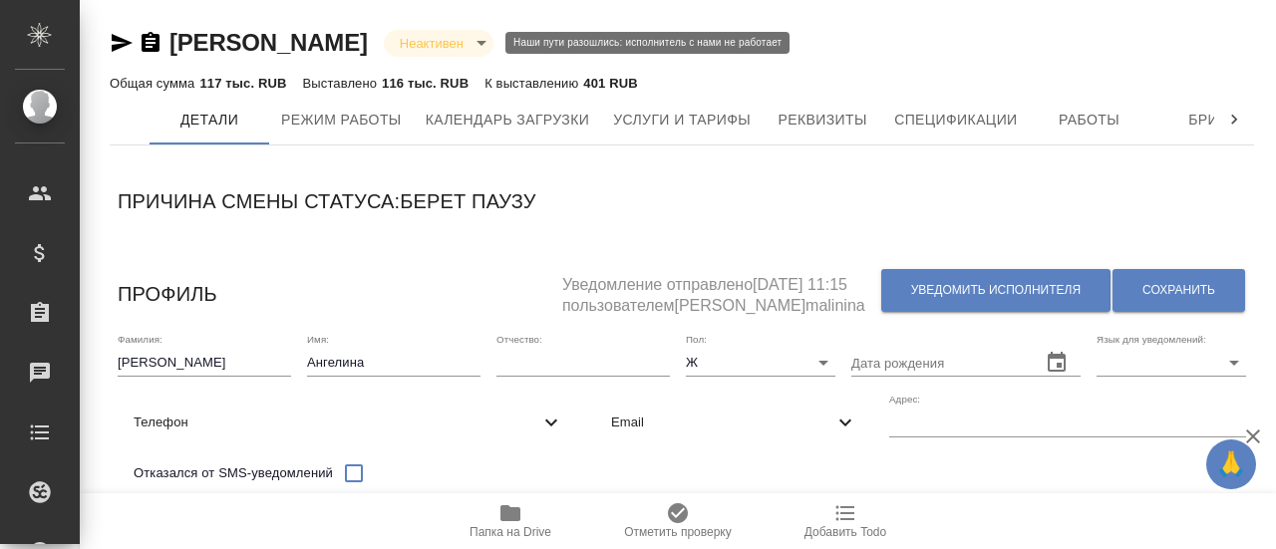
click at [484, 43] on body "🙏 .cls-1 fill:#fff; AWATERA Gusmanova Nailya Клиенты Спецификации Заказы Чаты T…" at bounding box center [638, 274] width 1276 height 549
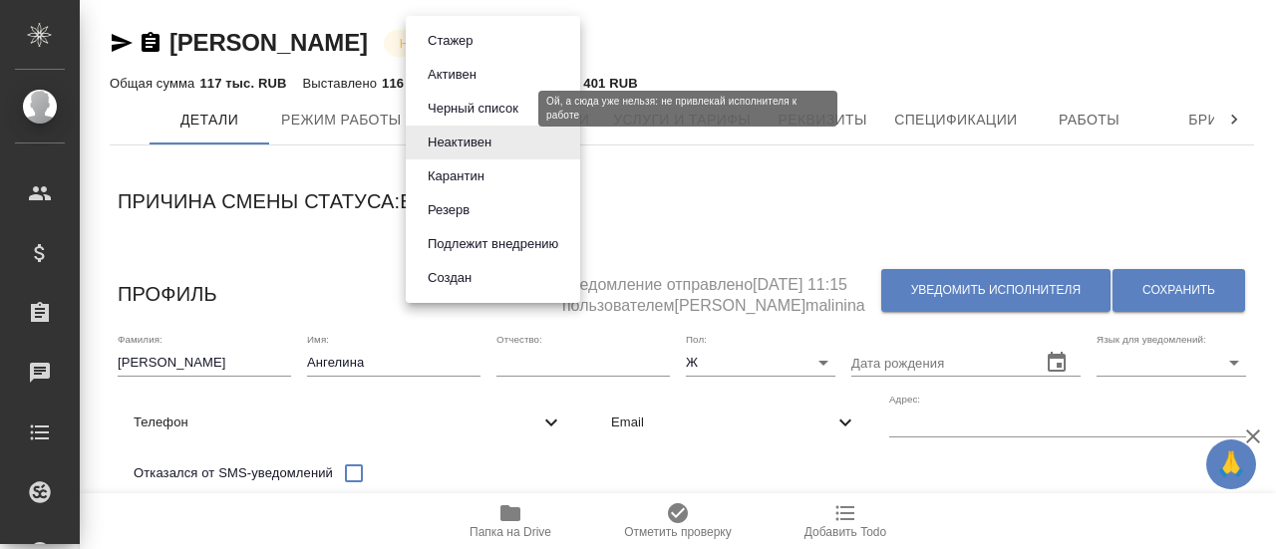
click at [462, 113] on button "Черный список" at bounding box center [473, 109] width 103 height 22
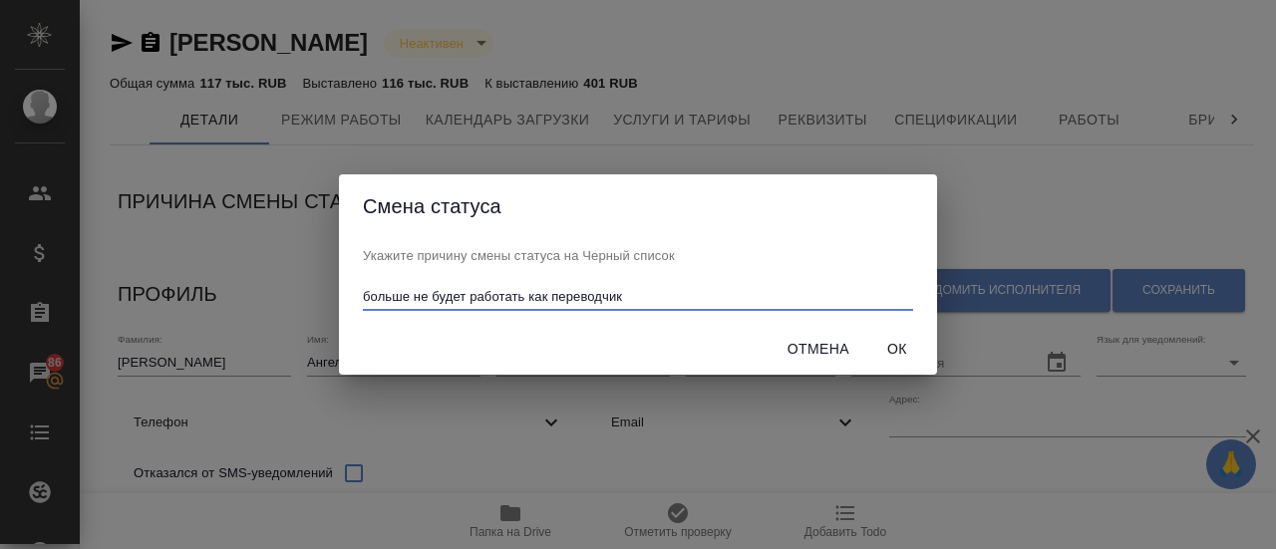
type input "больше не будет работать как переводчик"
click at [905, 344] on span "Ок" at bounding box center [897, 349] width 48 height 25
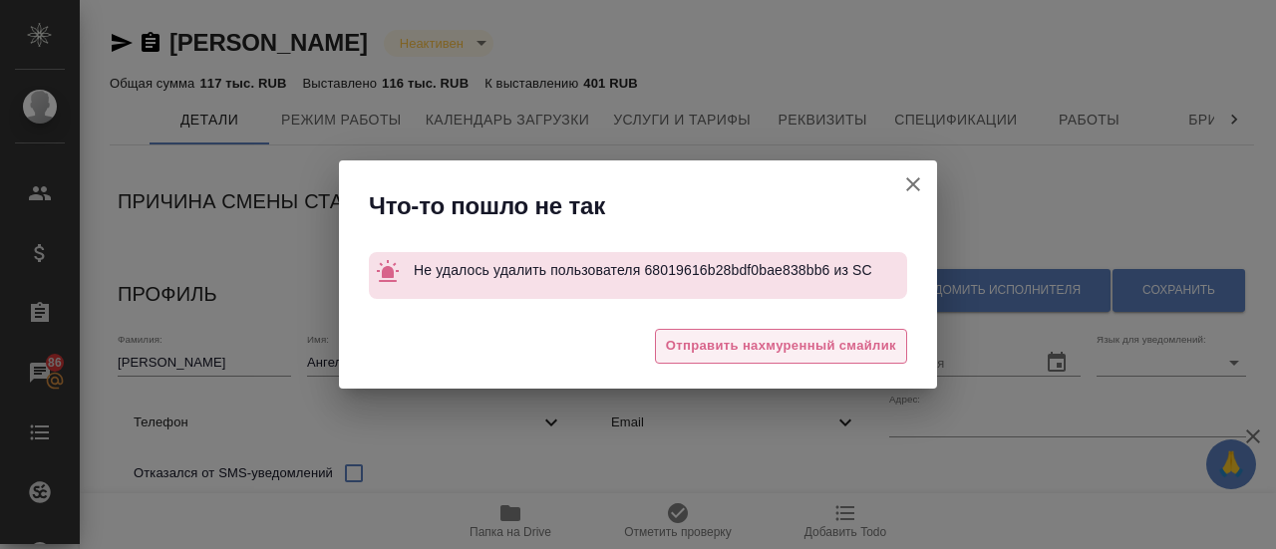
click at [737, 339] on span "Отправить нахмуренный смайлик" at bounding box center [781, 346] width 230 height 23
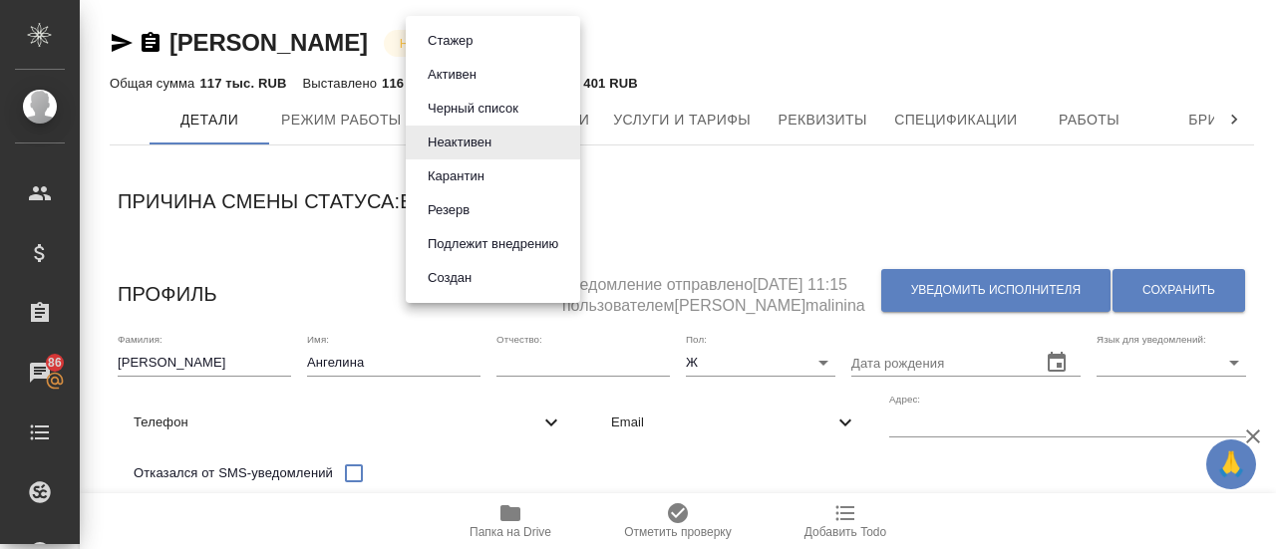
click at [507, 51] on body "🙏 .cls-1 fill:#fff; AWATERA Gusmanova Nailya Клиенты Спецификации Заказы 86 Чат…" at bounding box center [638, 274] width 1276 height 549
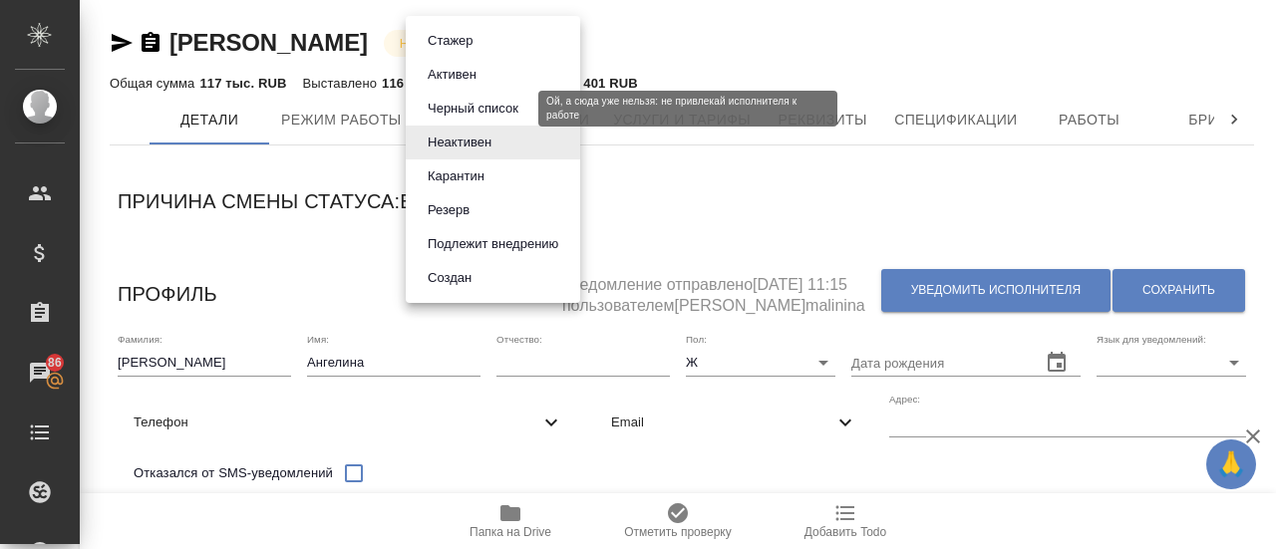
click at [485, 113] on button "Черный список" at bounding box center [473, 109] width 103 height 22
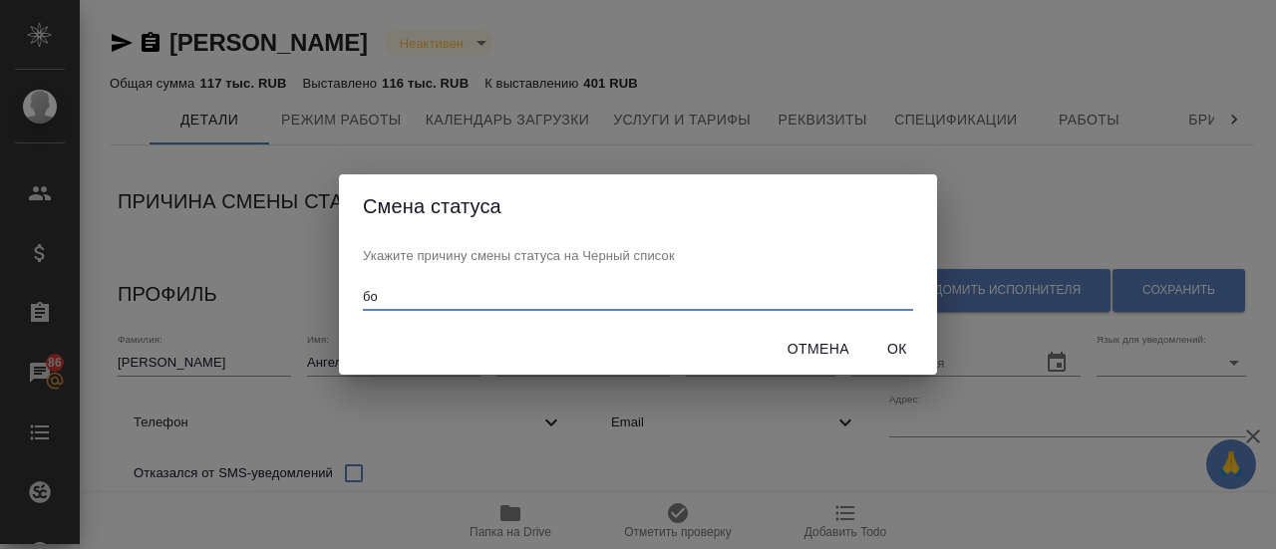
type input "б"
type input "не работает переводчиком"
click at [891, 345] on span "Ок" at bounding box center [897, 349] width 48 height 25
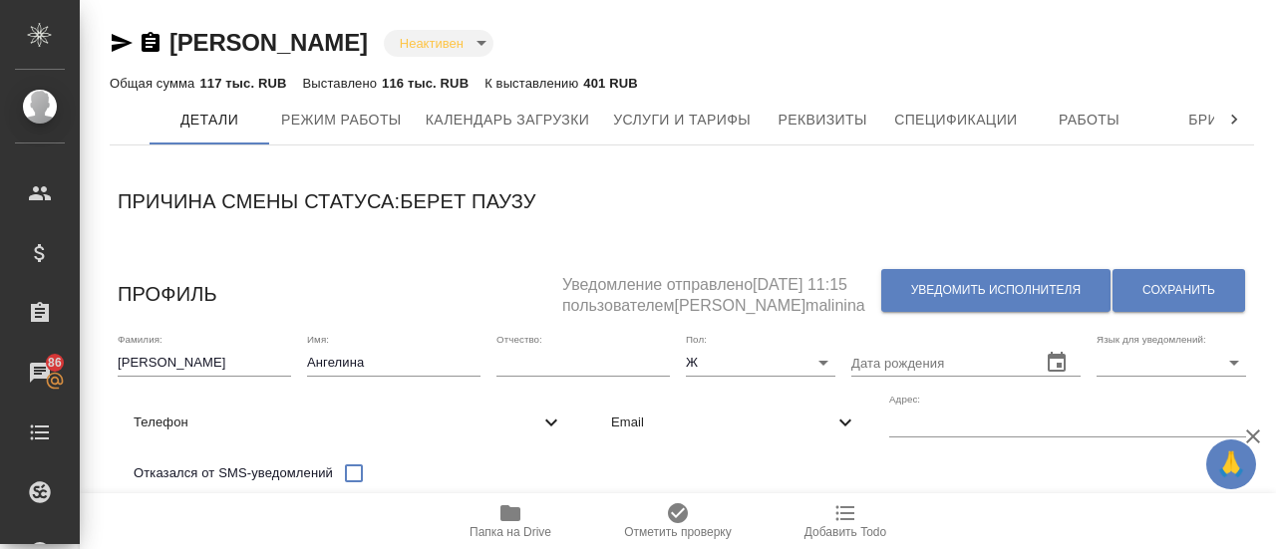
type input "blackList"
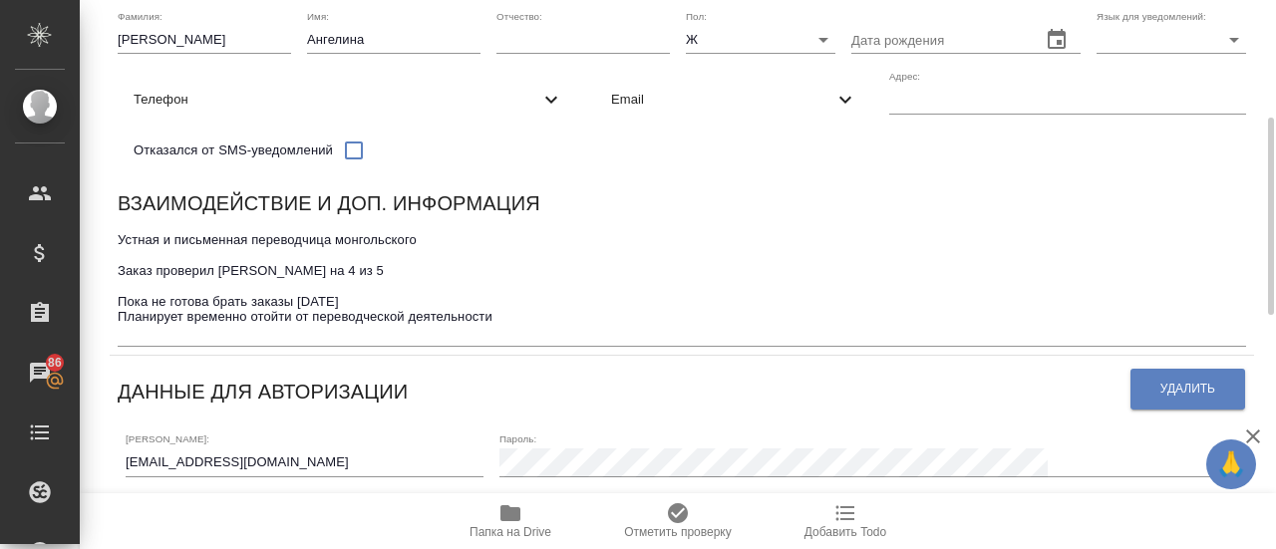
scroll to position [324, 0]
click at [503, 326] on textarea "Устная и письменная переводчица монгольского Заказ проверил Тэнгис Оценил на 4 …" at bounding box center [682, 285] width 1128 height 108
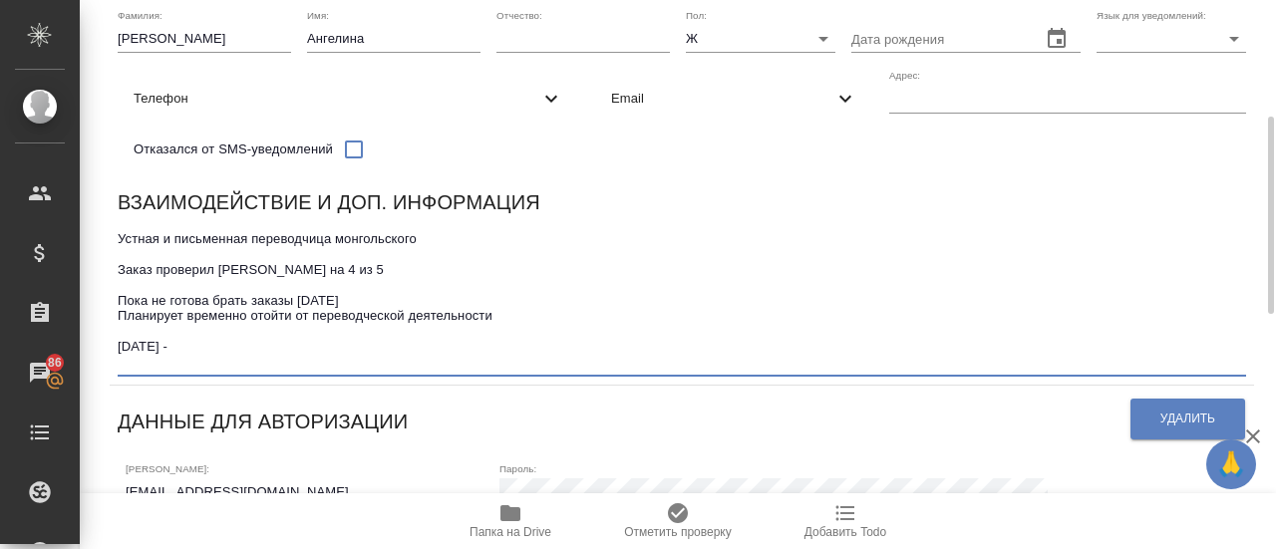
paste textarea "больше не будет работать как переводчик"
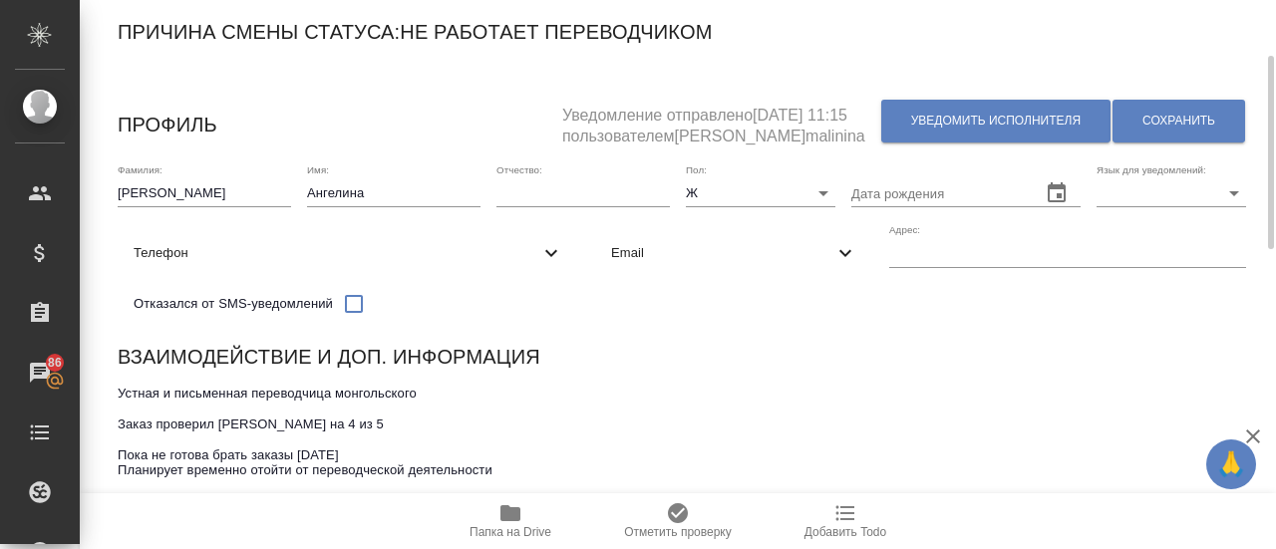
scroll to position [165, 0]
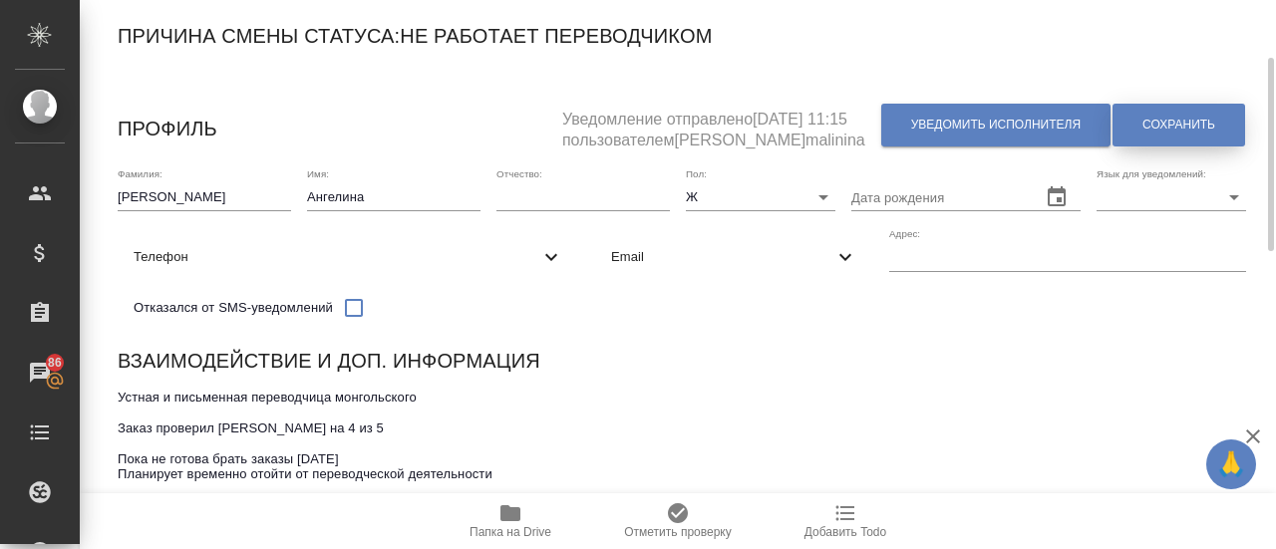
type textarea "Устная и письменная переводчица монгольского Заказ проверил Тэнгис Оценил на 4 …"
click at [1216, 133] on button "Сохранить" at bounding box center [1178, 125] width 133 height 43
